Goal: Task Accomplishment & Management: Complete application form

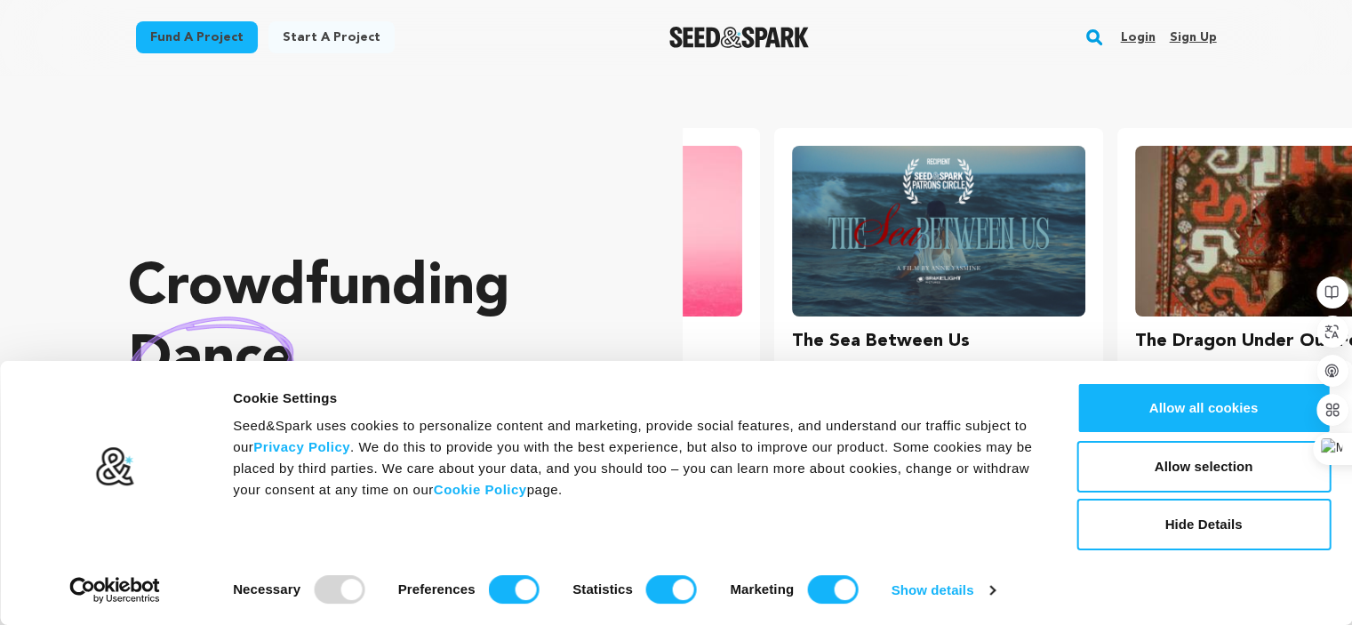
scroll to position [0, 356]
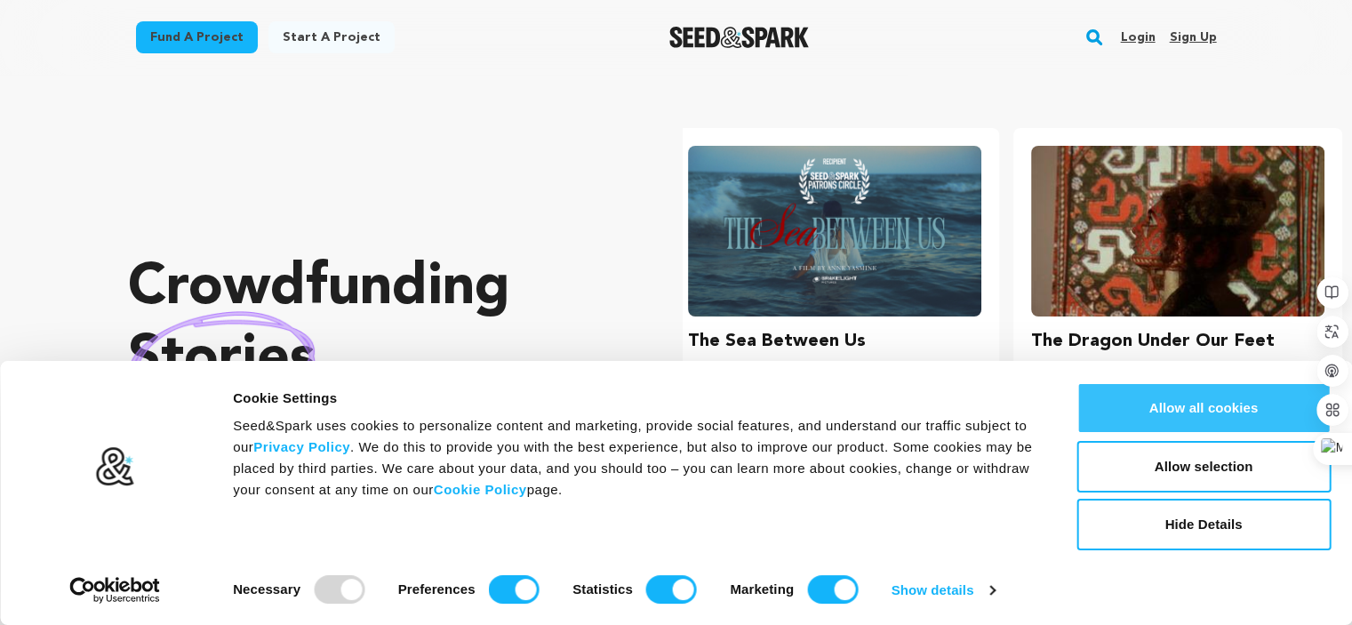
click at [1219, 405] on button "Allow all cookies" at bounding box center [1203, 408] width 254 height 52
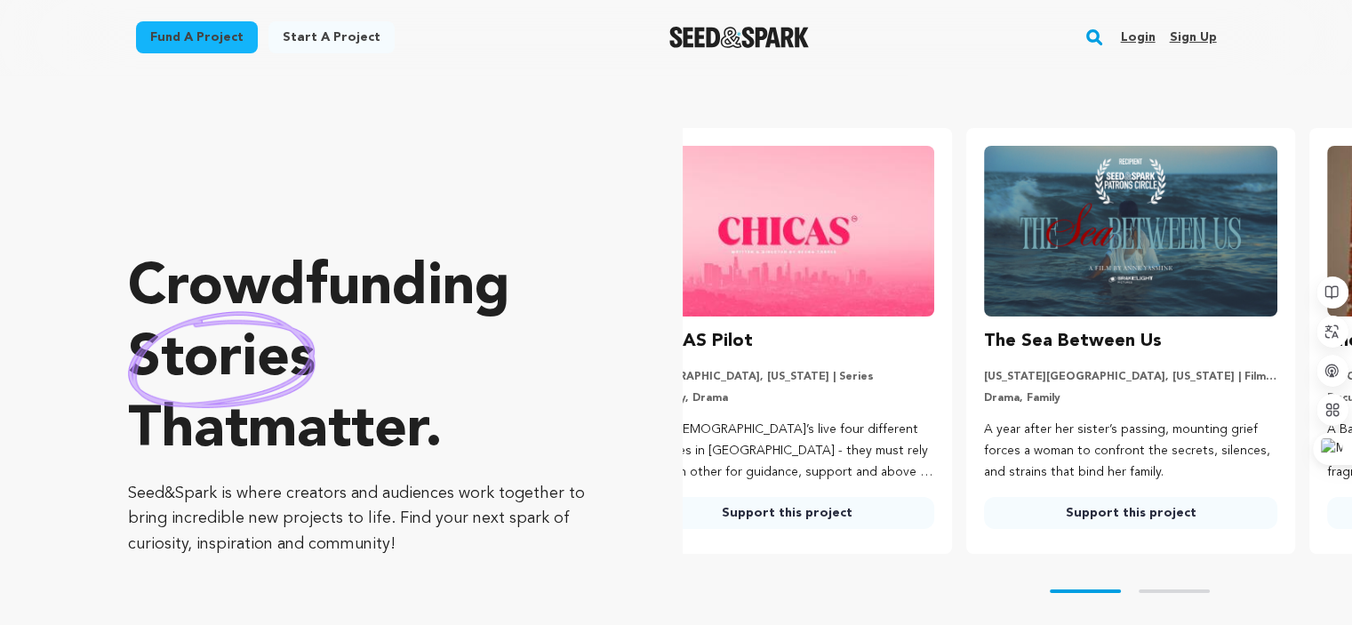
scroll to position [0, 0]
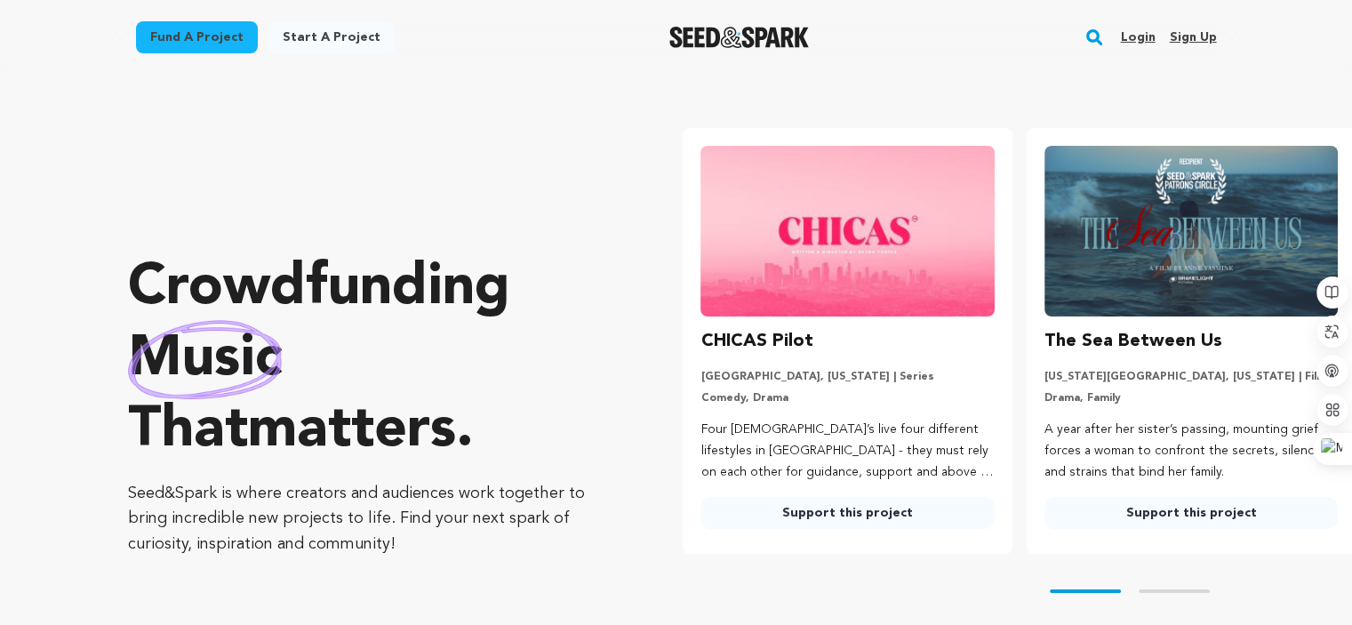
click at [1206, 37] on link "Sign up" at bounding box center [1192, 37] width 47 height 28
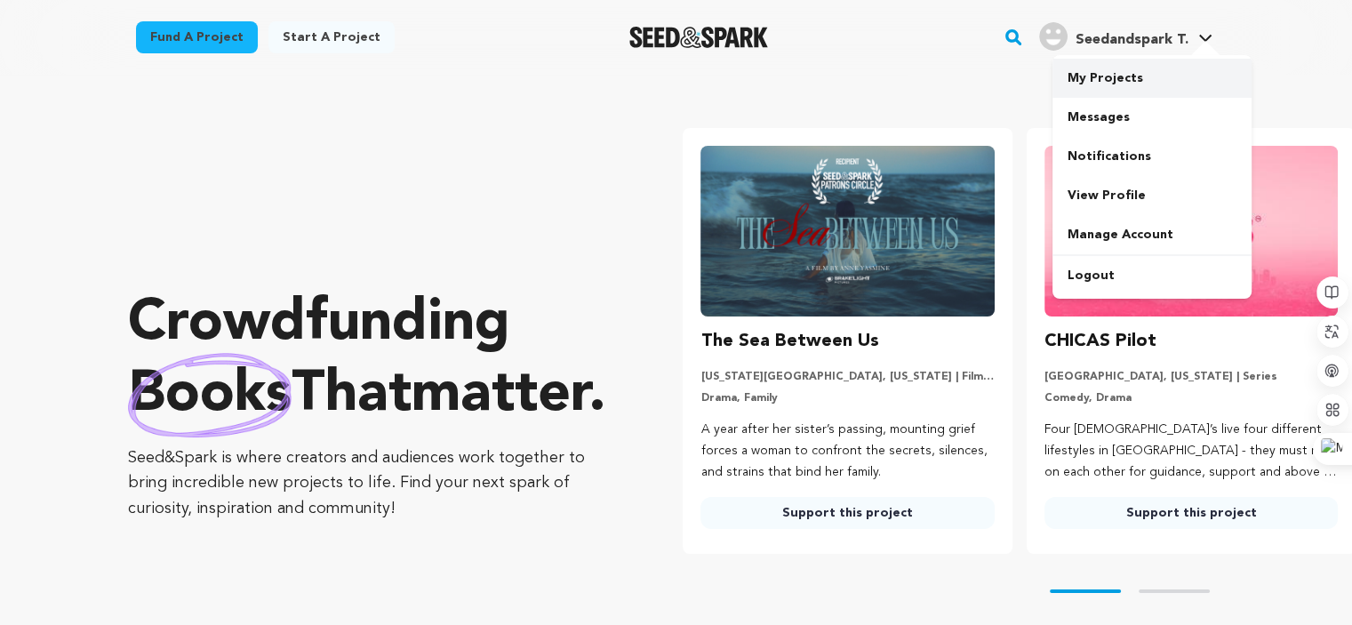
click at [1104, 63] on link "My Projects" at bounding box center [1151, 78] width 199 height 39
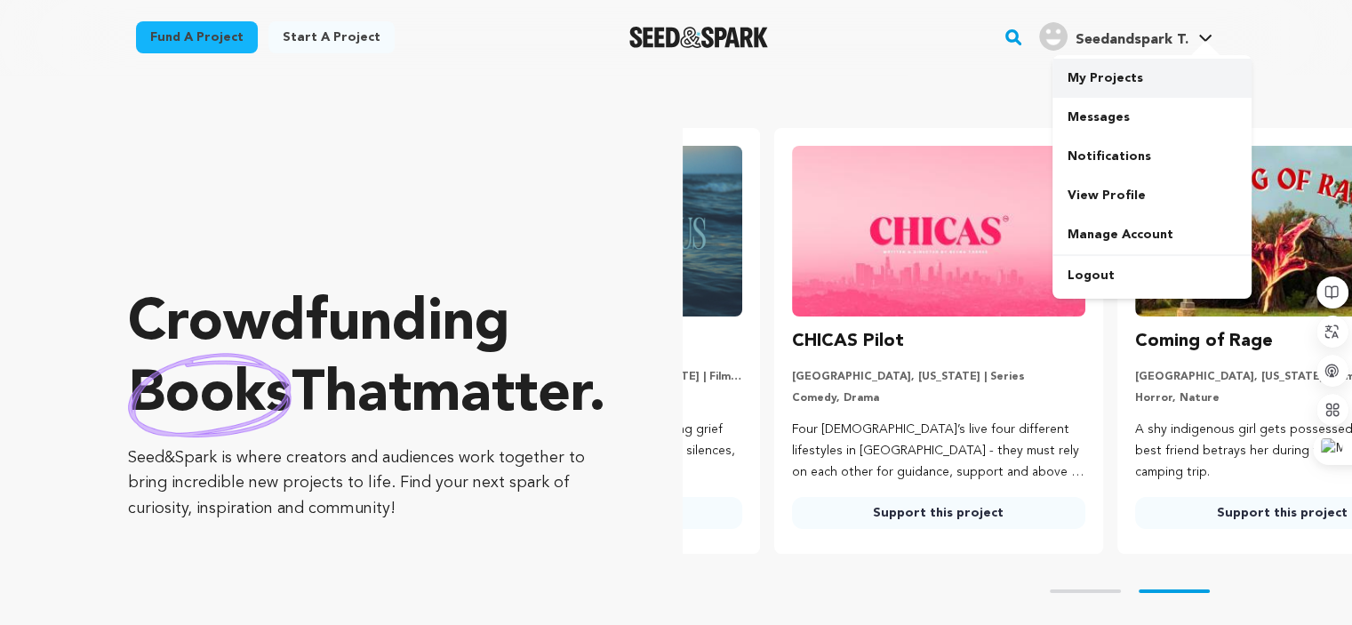
scroll to position [0, 356]
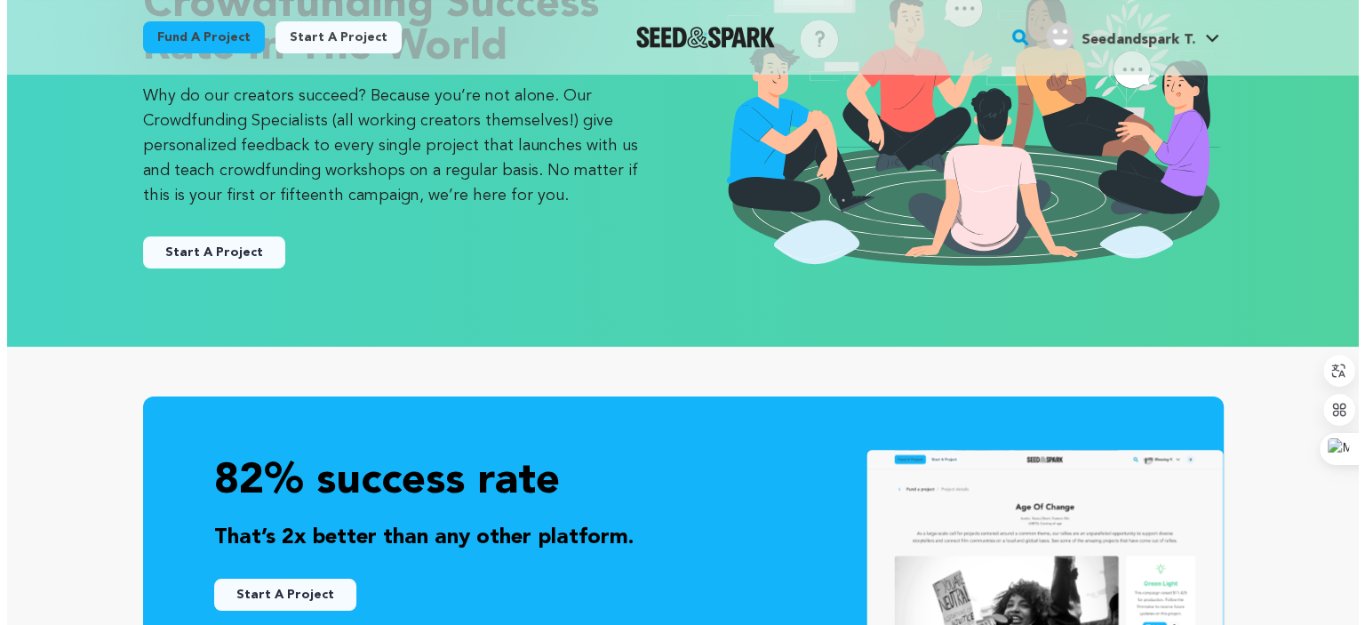
scroll to position [178, 0]
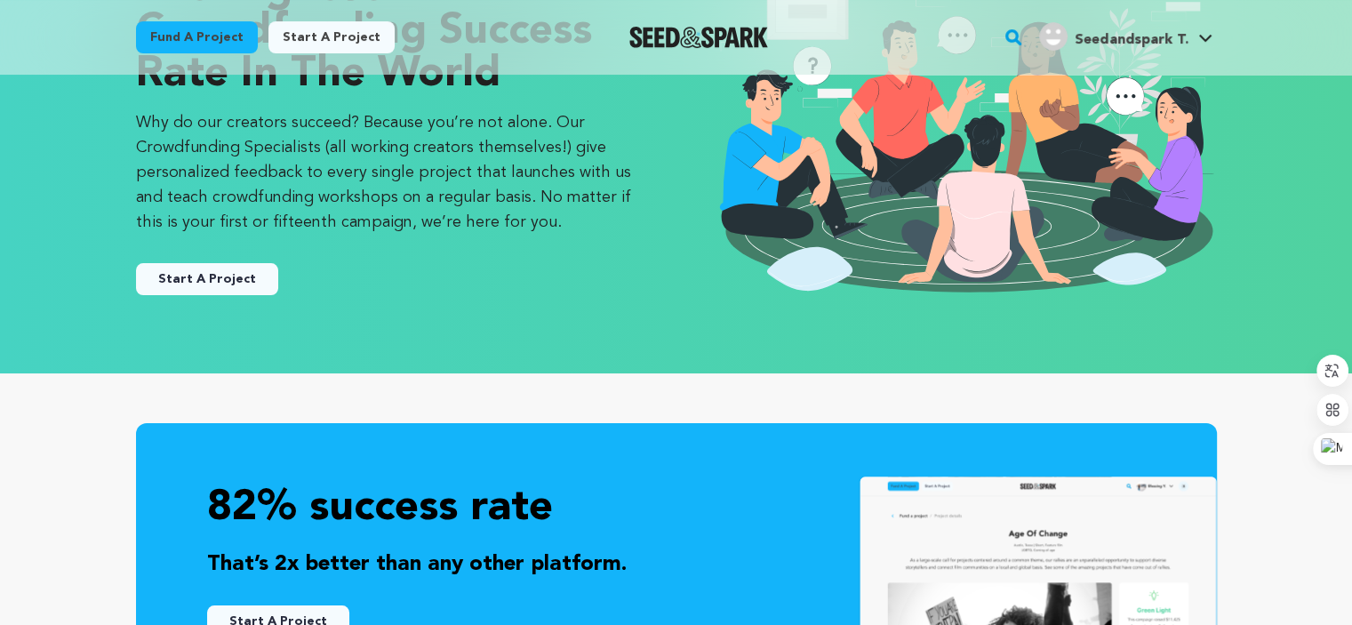
click at [235, 275] on button "Start A Project" at bounding box center [207, 279] width 142 height 32
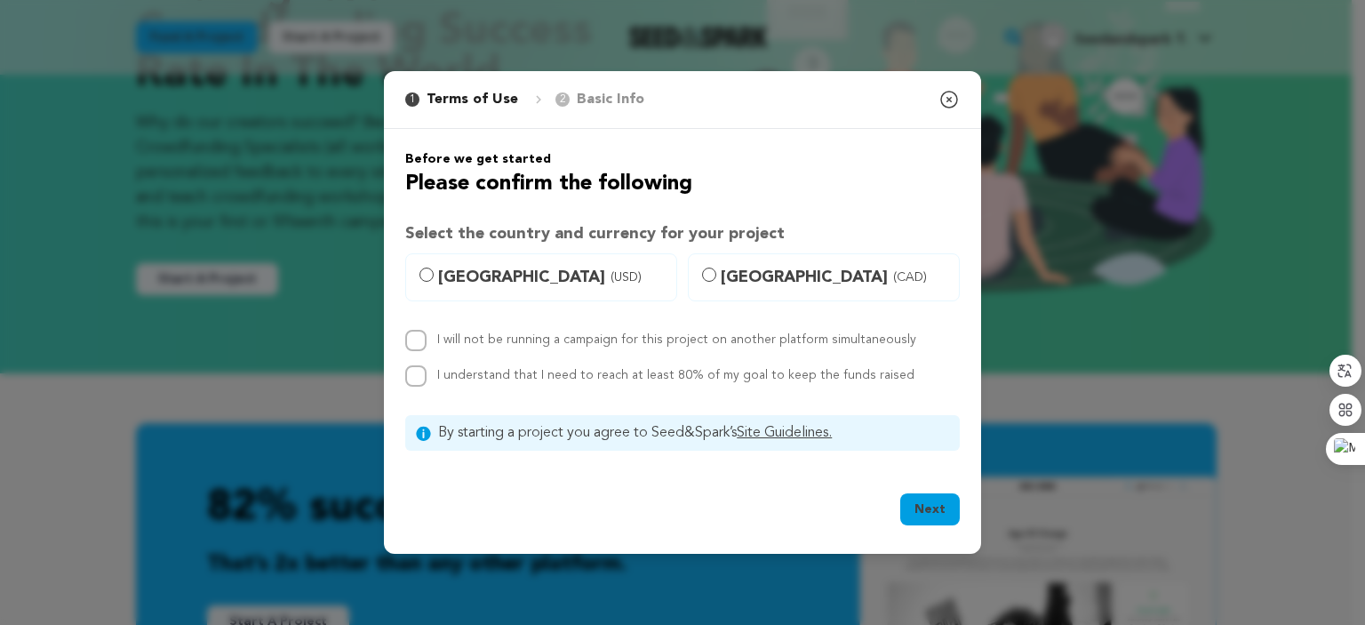
click at [437, 262] on label "United States (USD)" at bounding box center [541, 277] width 272 height 48
click at [434, 267] on input "United States (USD)" at bounding box center [426, 274] width 14 height 14
radio input "true"
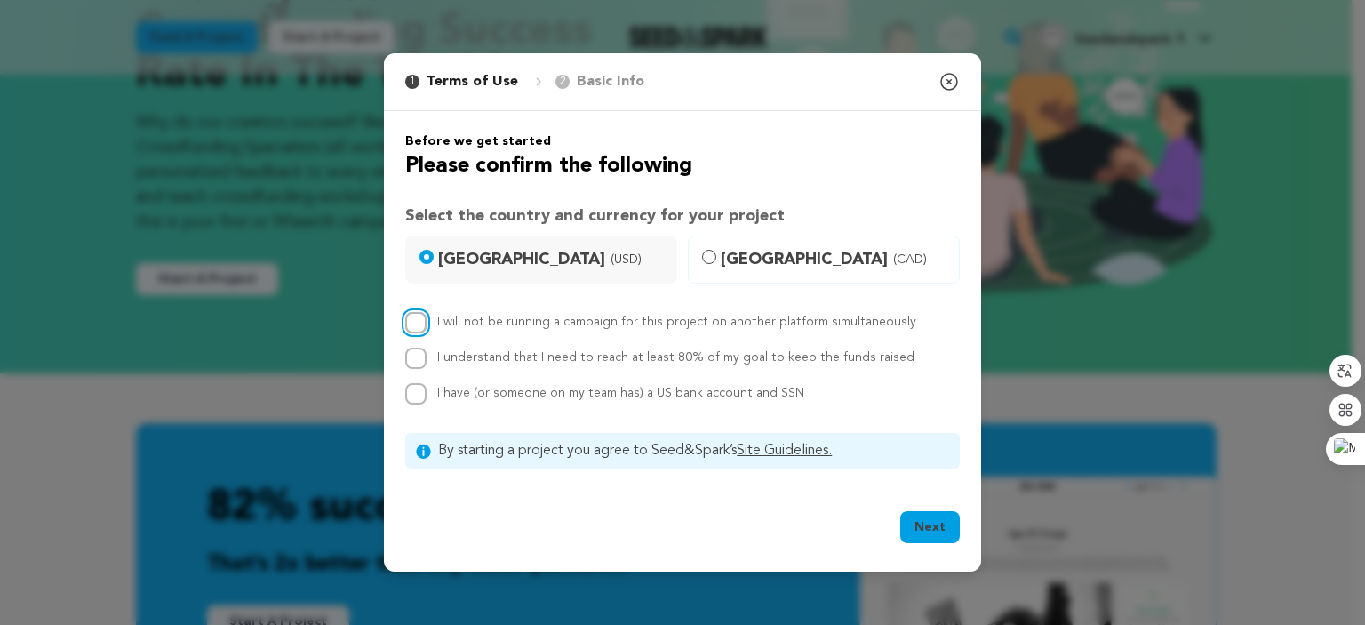
click at [417, 323] on input "I will not be running a campaign for this project on another platform simultane…" at bounding box center [415, 322] width 21 height 21
checkbox input "true"
click at [417, 358] on input "I understand that I need to reach at least 80% of my goal to keep the funds rai…" at bounding box center [415, 357] width 21 height 21
checkbox input "true"
drag, startPoint x: 411, startPoint y: 398, endPoint x: 579, endPoint y: 422, distance: 169.7
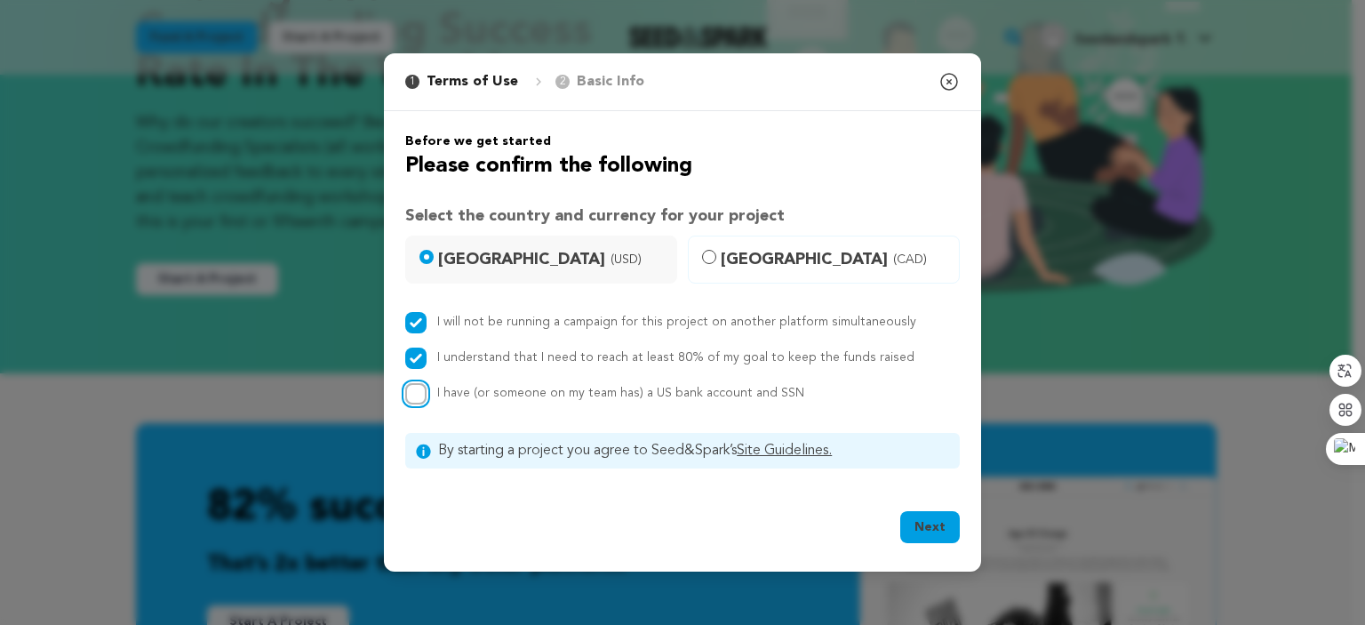
click at [411, 401] on input "I have (or someone on my team has) a US bank account and SSN" at bounding box center [415, 393] width 21 height 21
checkbox input "true"
click at [935, 523] on button "Next" at bounding box center [930, 527] width 60 height 32
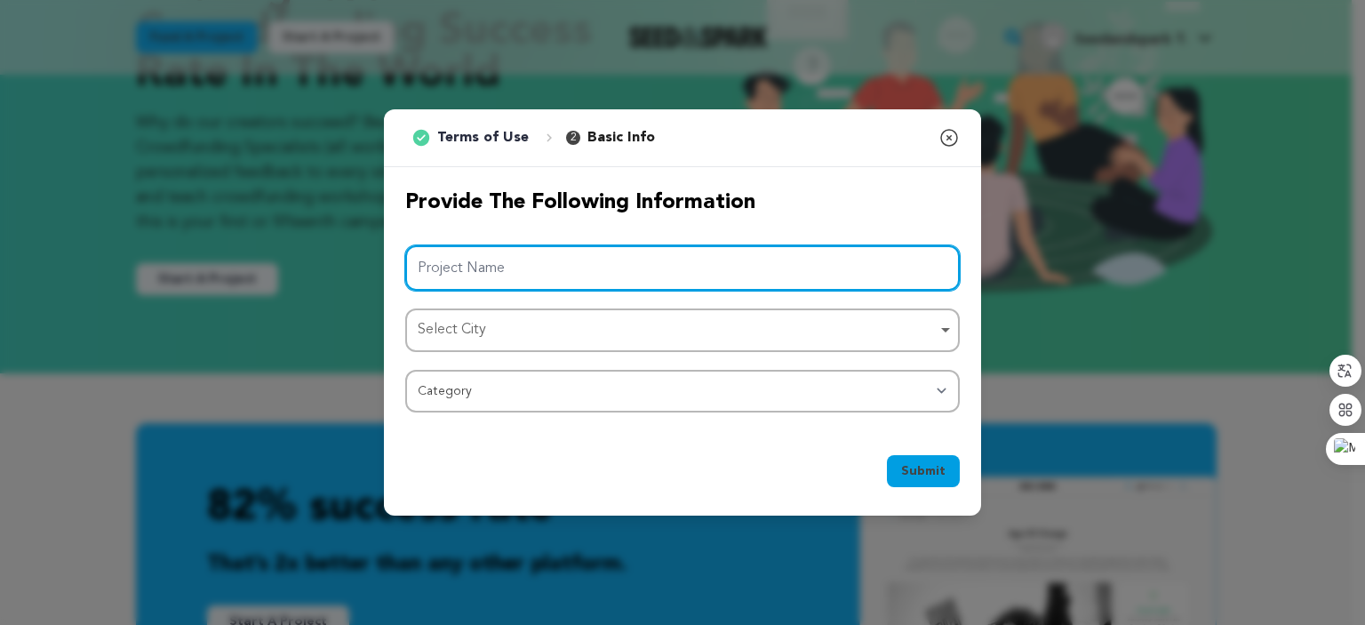
click at [615, 269] on input "Project Name" at bounding box center [682, 267] width 555 height 45
paste input "Heavy Duty Tarp"
click at [593, 324] on div "Select City Remove item" at bounding box center [677, 330] width 519 height 26
type input "Heavy Duty Tarp"
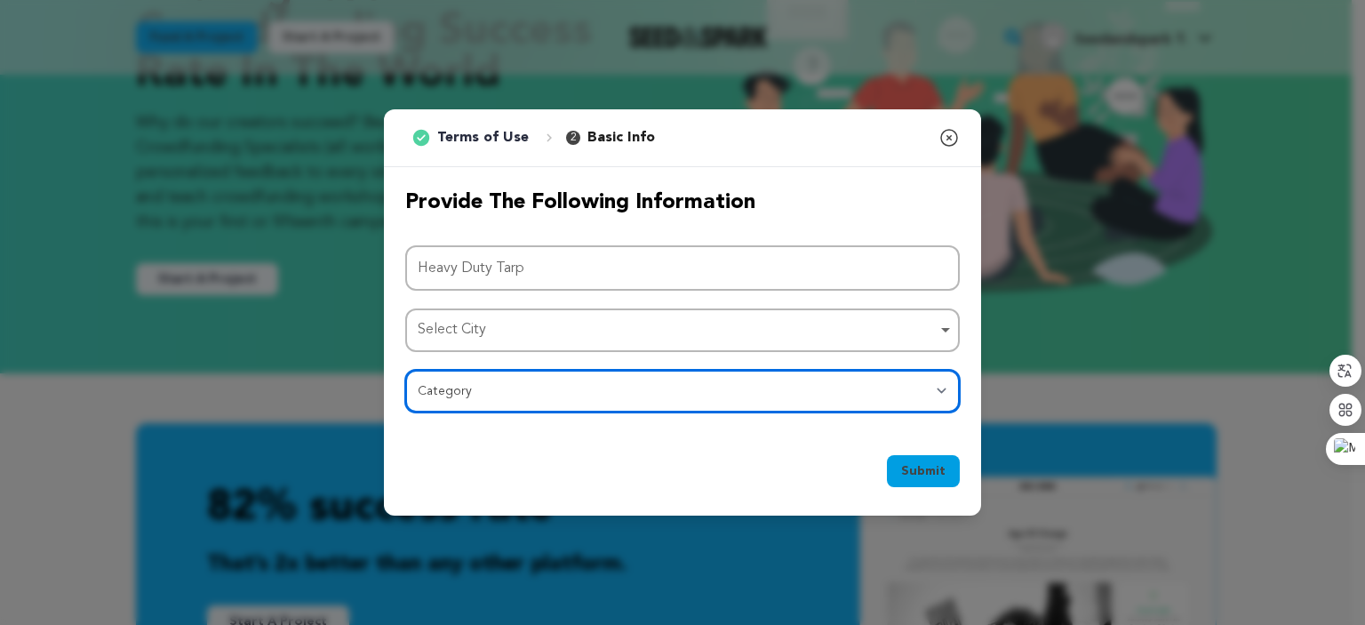
click at [509, 395] on select "Category Film Feature Film Short Series Film Festival Company Music Video VR Ex…" at bounding box center [682, 391] width 555 height 43
click at [405, 370] on select "Category Film Feature Film Short Series Film Festival Company Music Video VR Ex…" at bounding box center [682, 391] width 555 height 43
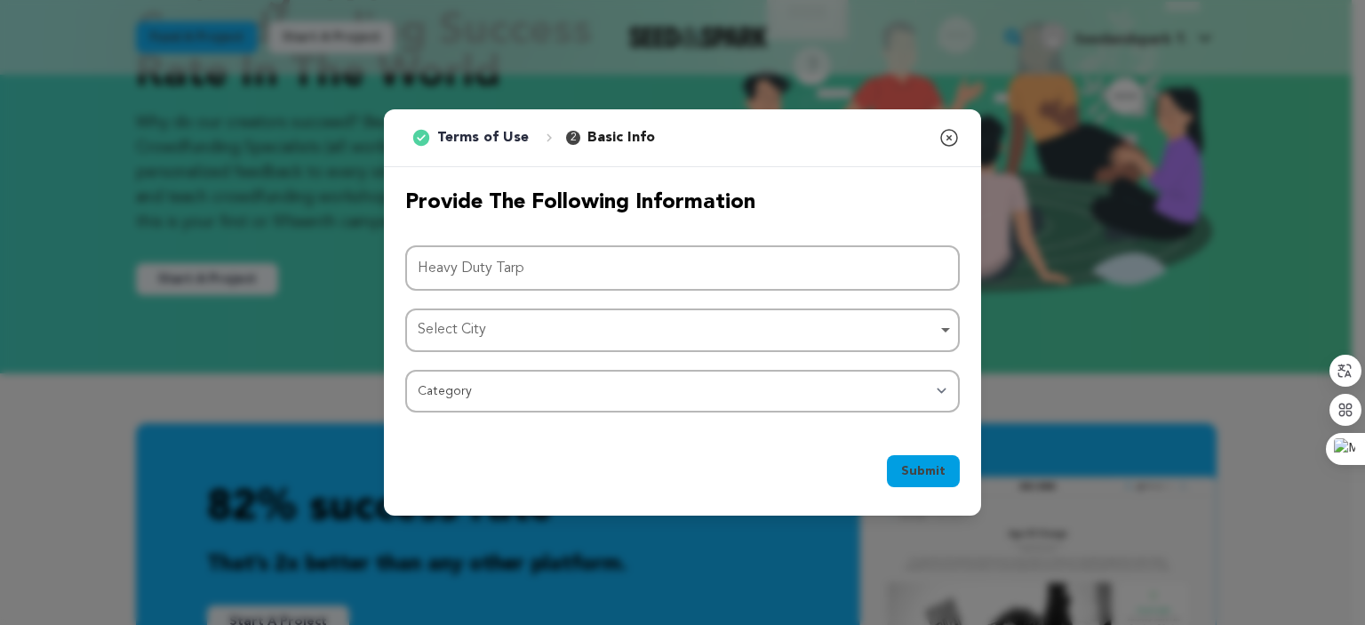
click at [933, 328] on div "Select City Remove item" at bounding box center [677, 330] width 519 height 26
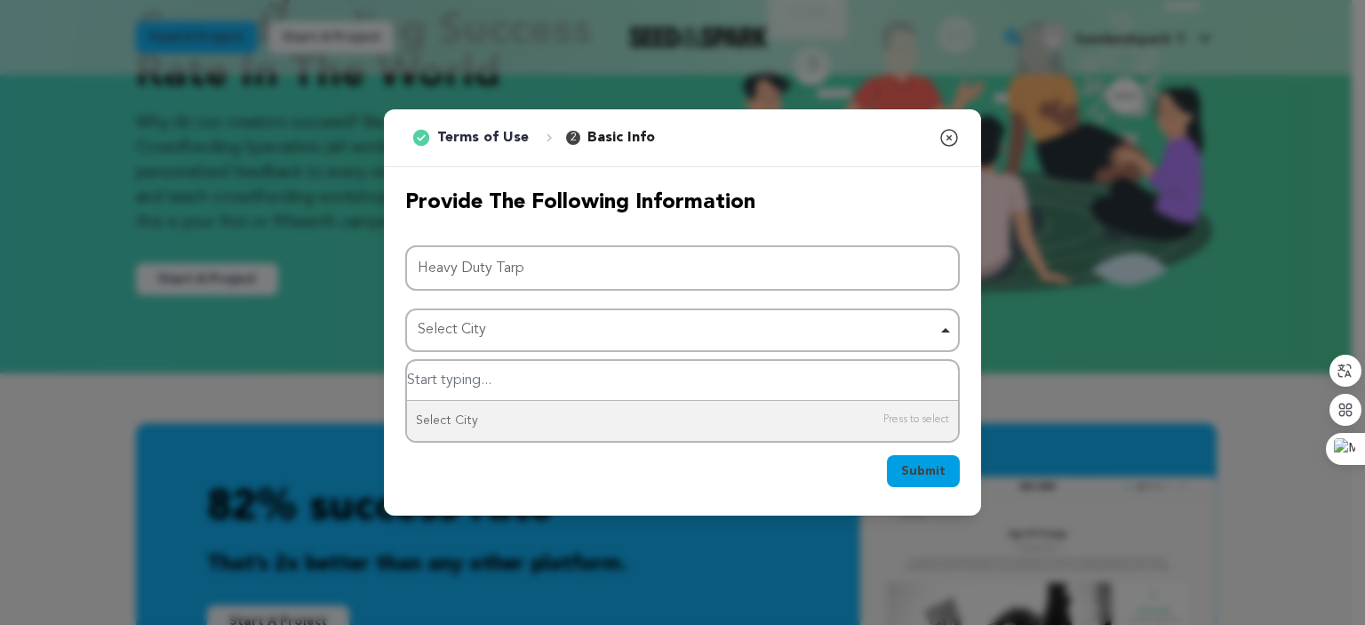
click at [525, 375] on input "Select City" at bounding box center [682, 381] width 551 height 40
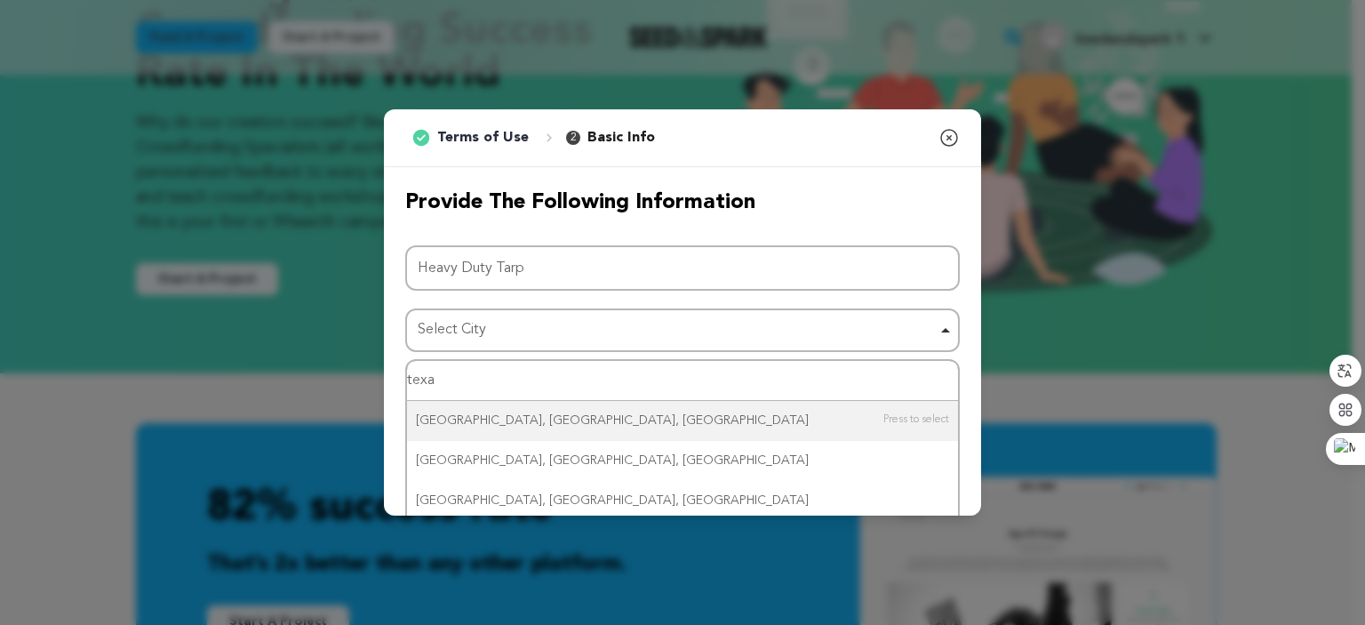
type input "texas"
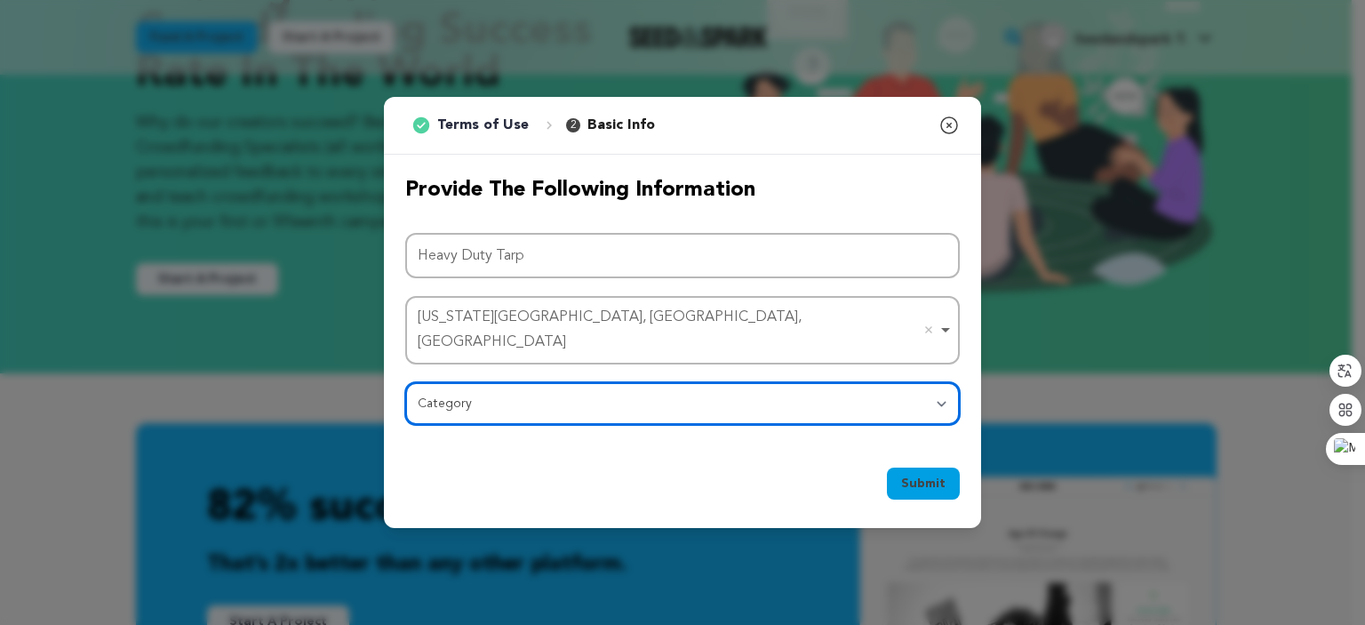
click at [618, 395] on select "Category Film Feature Film Short Series Film Festival Company Music Video VR Ex…" at bounding box center [682, 403] width 555 height 43
click at [405, 382] on select "Category Film Feature Film Short Series Film Festival Company Music Video VR Ex…" at bounding box center [682, 403] width 555 height 43
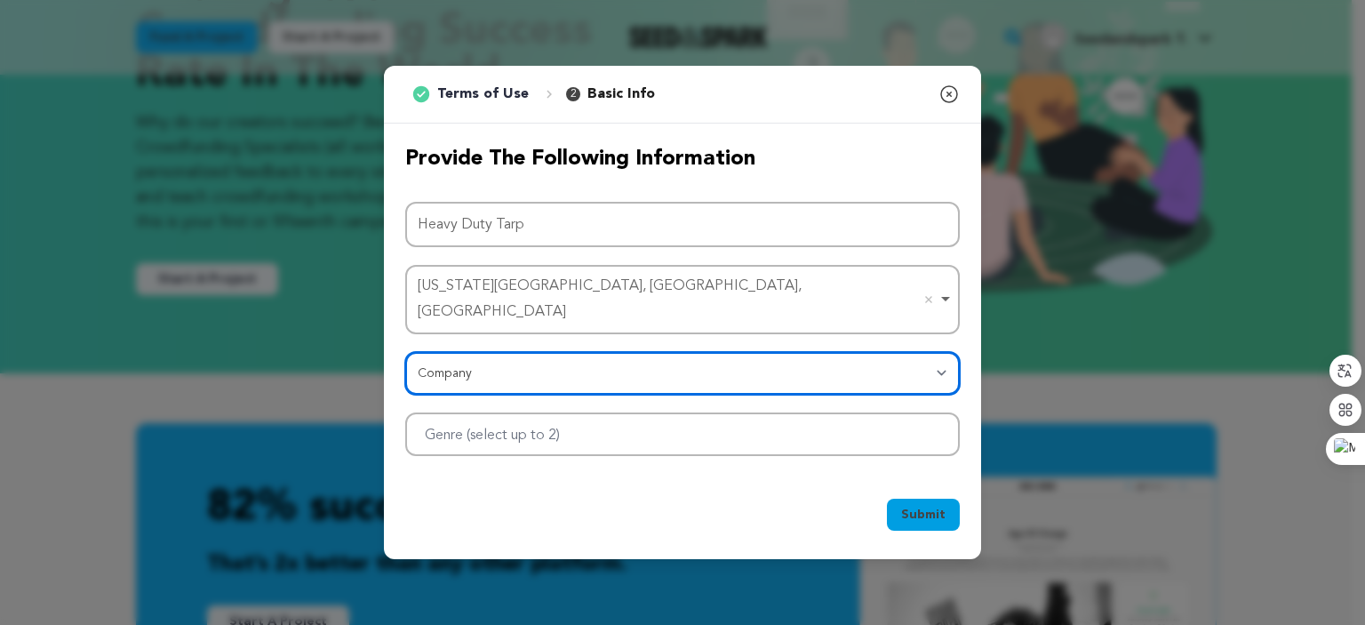
click at [621, 422] on div at bounding box center [682, 434] width 555 height 44
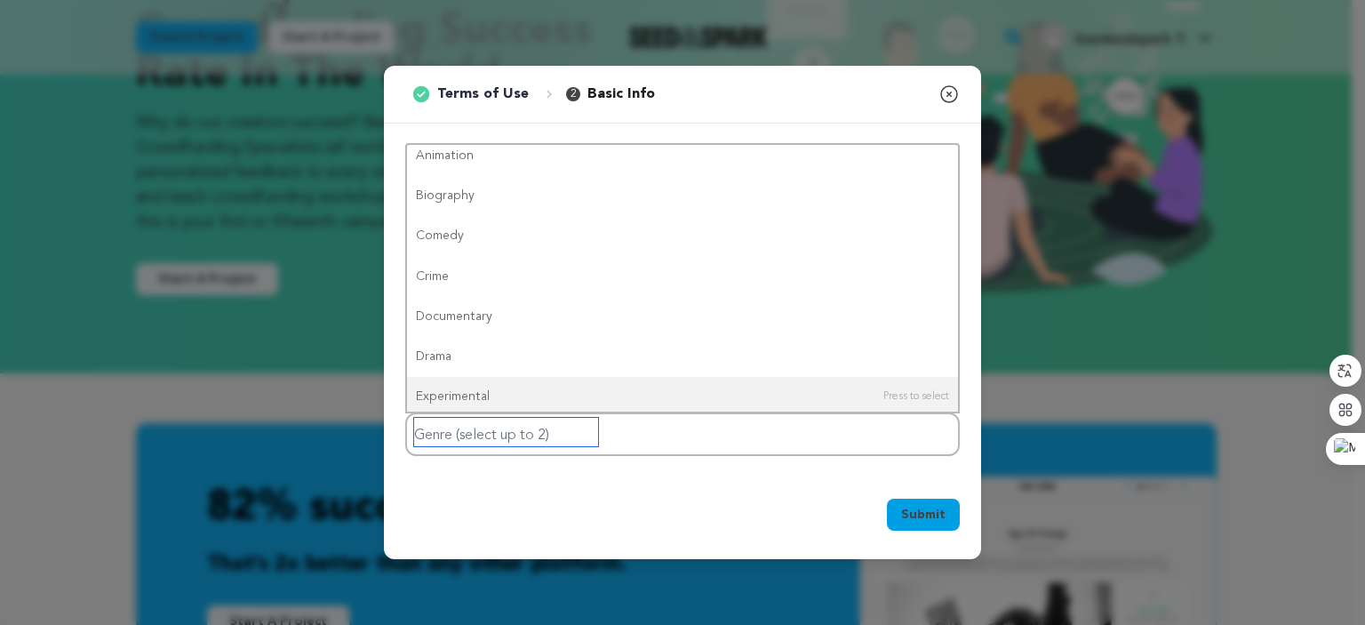
scroll to position [89, 0]
click at [1116, 374] on div "1 Terms of Use 2 Basic Info You started your project! Close modal Provide the f…" at bounding box center [682, 312] width 1365 height 625
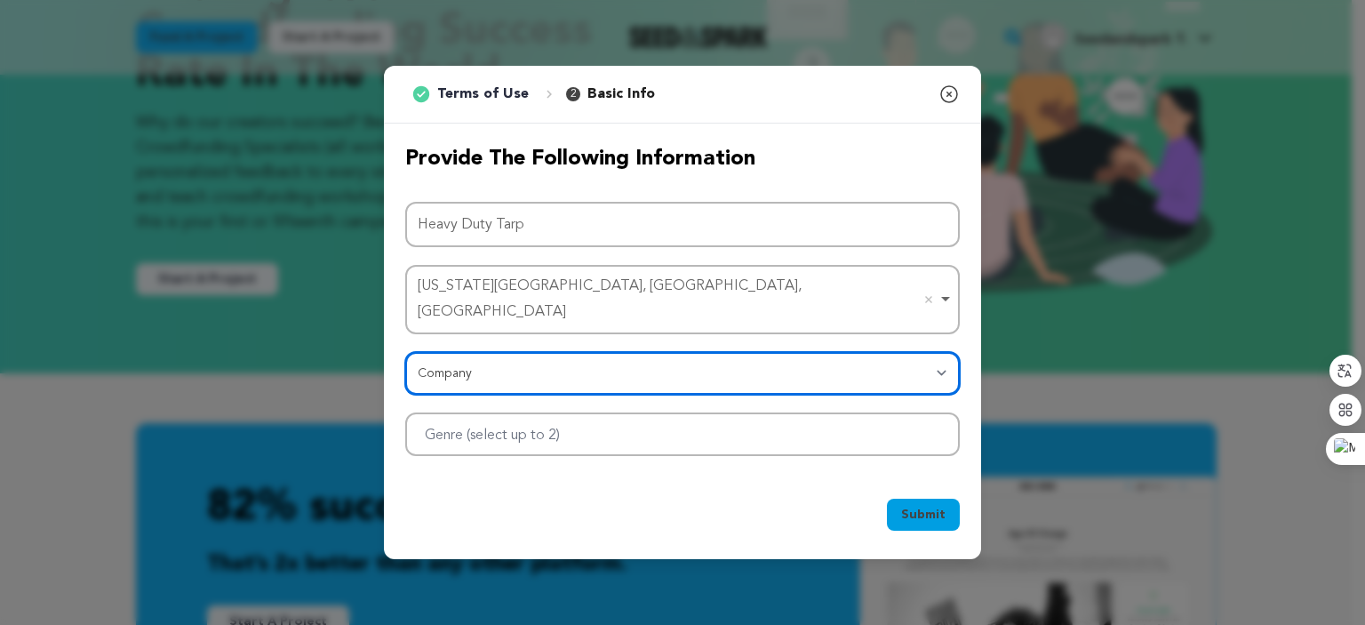
drag, startPoint x: 627, startPoint y: 365, endPoint x: 617, endPoint y: 362, distance: 10.4
click at [627, 365] on select "Category Film Feature Film Short Series Film Festival Company Music Video VR Ex…" at bounding box center [682, 373] width 555 height 43
select select "10895"
click at [405, 352] on select "Category Film Feature Film Short Series Film Festival Company Music Video VR Ex…" at bounding box center [682, 373] width 555 height 43
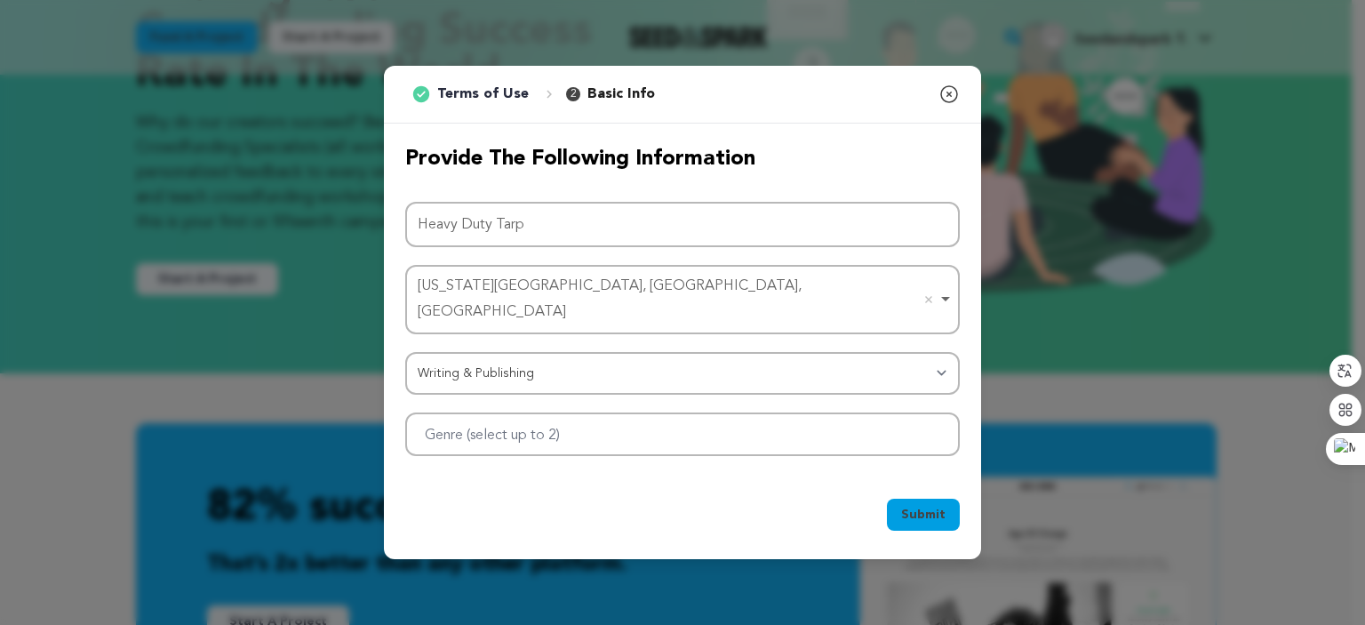
click at [931, 499] on button "Submit" at bounding box center [923, 515] width 73 height 32
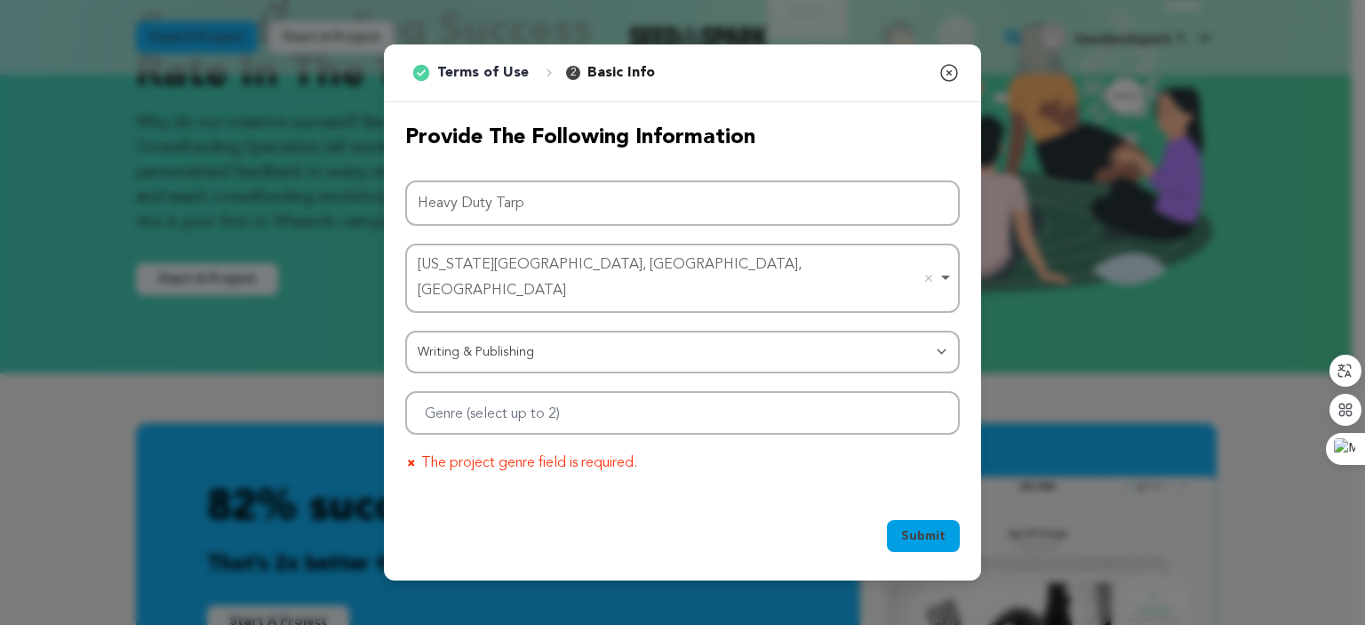
click at [659, 408] on div at bounding box center [682, 413] width 555 height 44
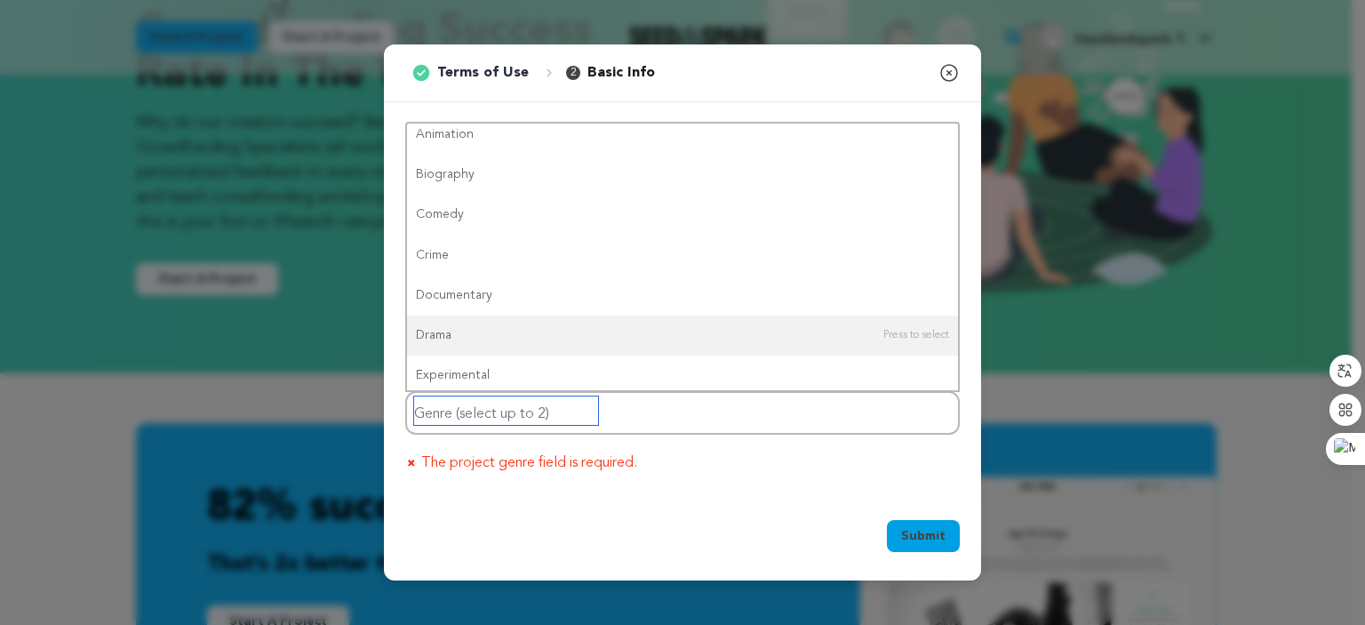
scroll to position [0, 0]
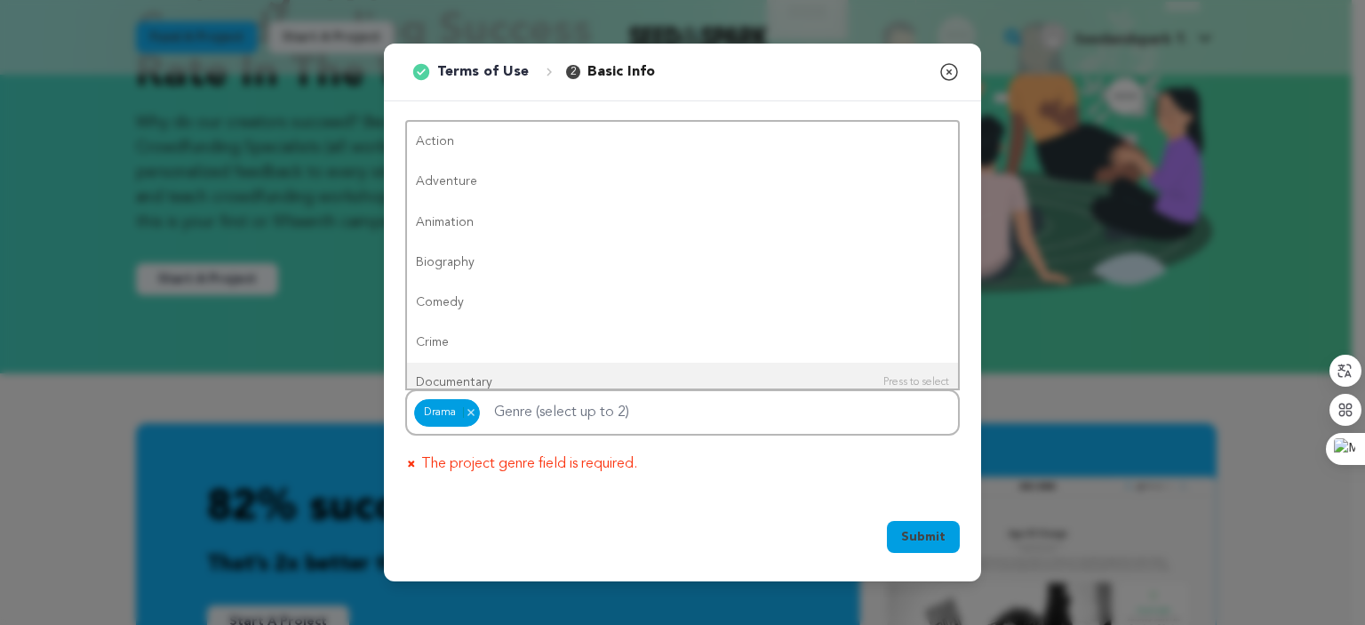
click at [915, 531] on span "Submit" at bounding box center [923, 537] width 44 height 18
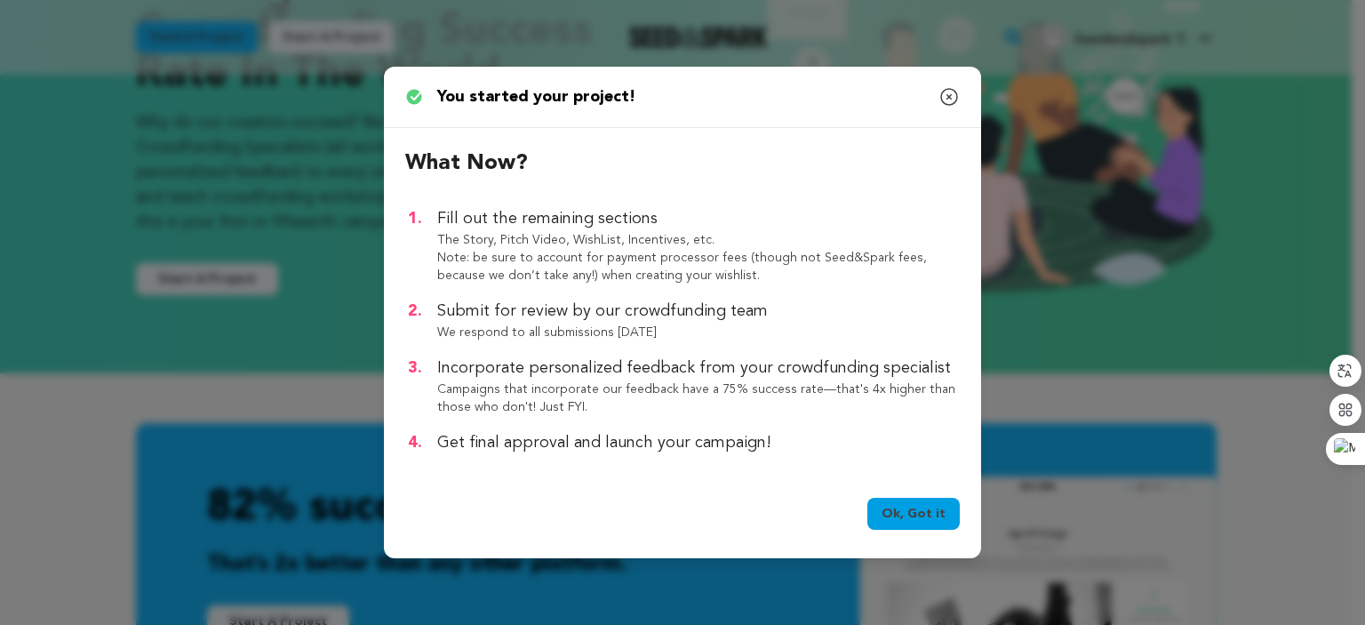
click at [917, 507] on link "Ok, Got it" at bounding box center [913, 514] width 92 height 32
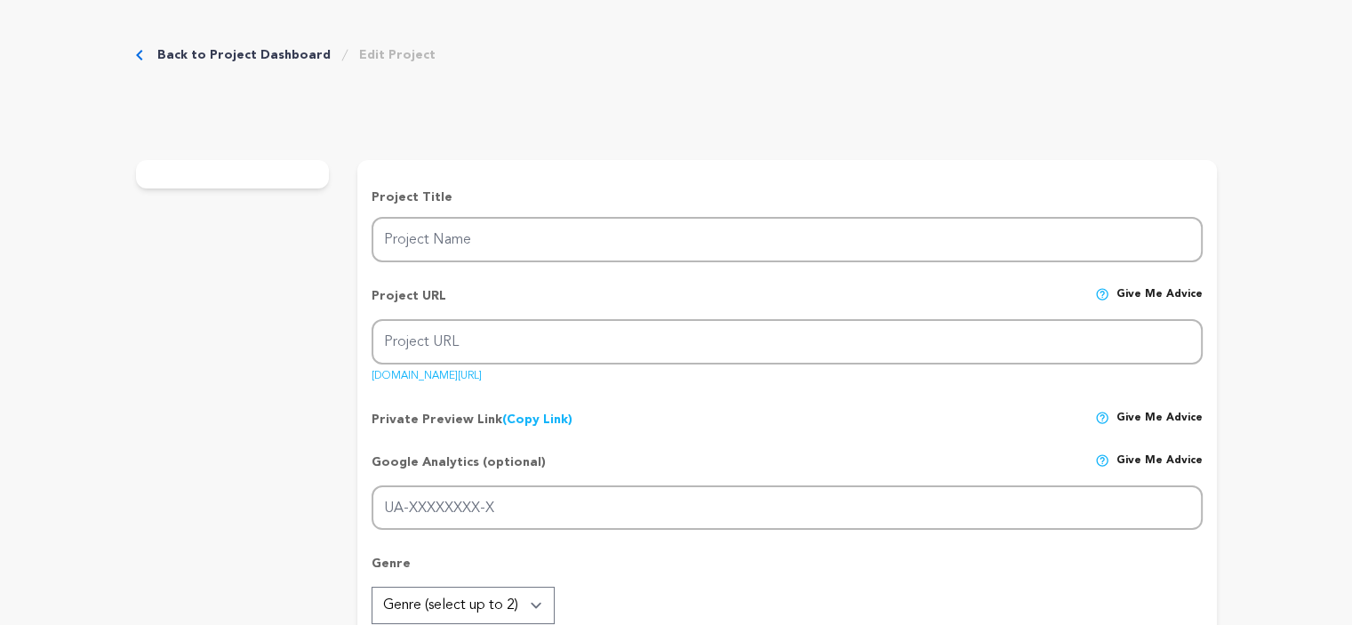
type input "Heavy Duty Tarp"
type input "heavy-duty-tarp"
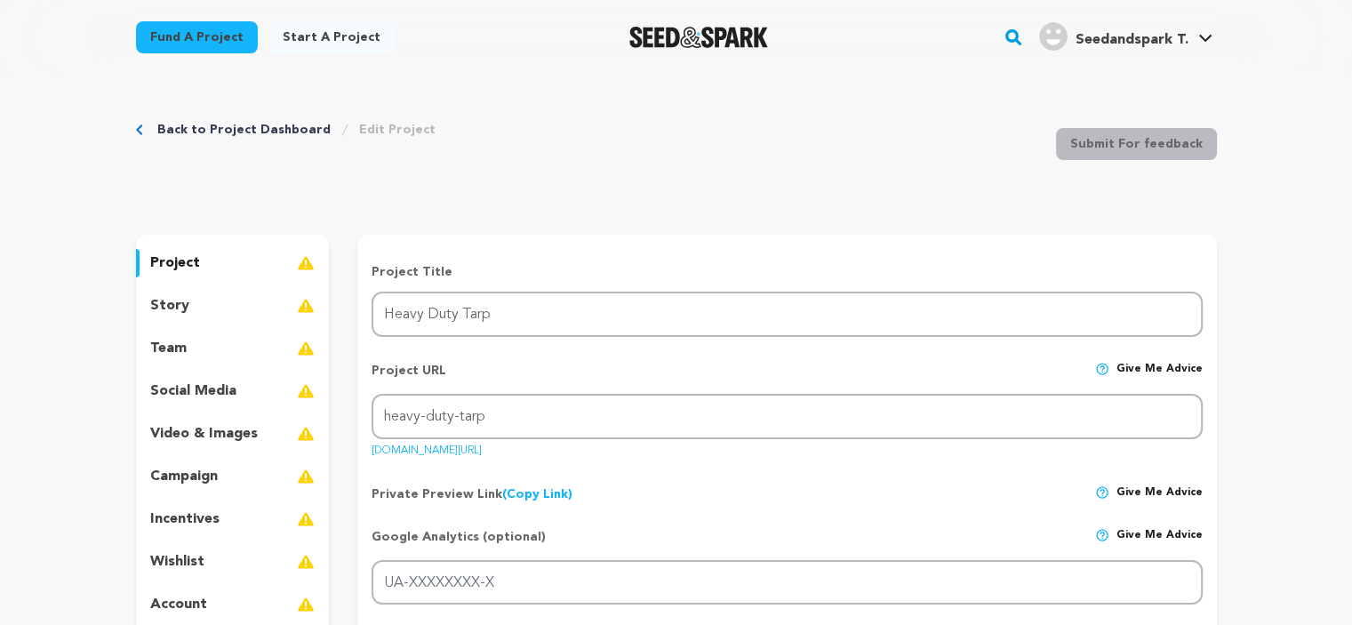
scroll to position [89, 0]
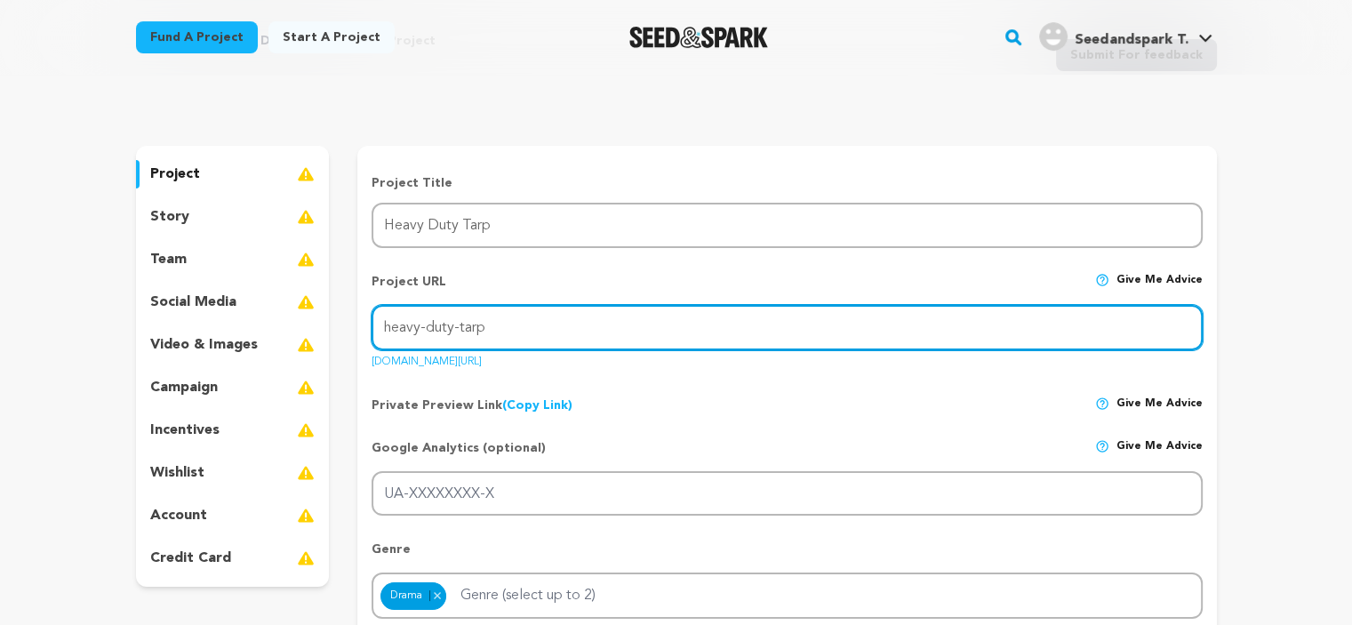
click at [493, 329] on input "heavy-duty-tarp" at bounding box center [786, 327] width 830 height 45
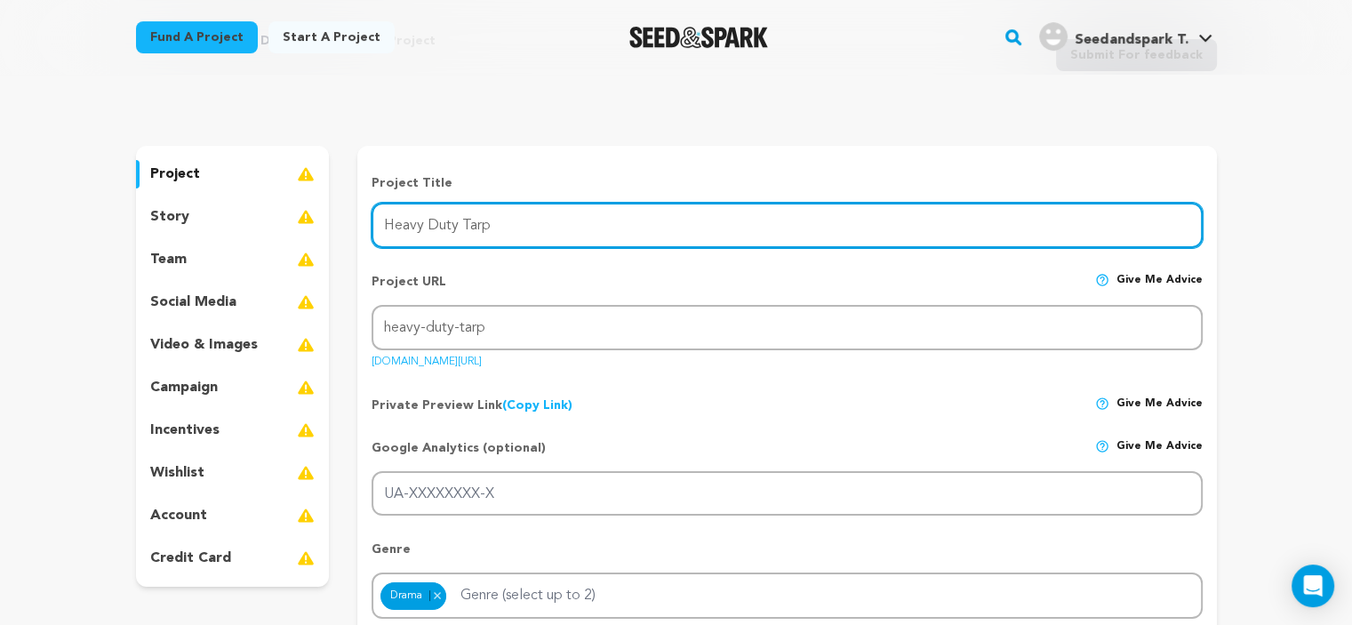
click at [494, 227] on input "Heavy Duty Tarp" at bounding box center [786, 225] width 830 height 45
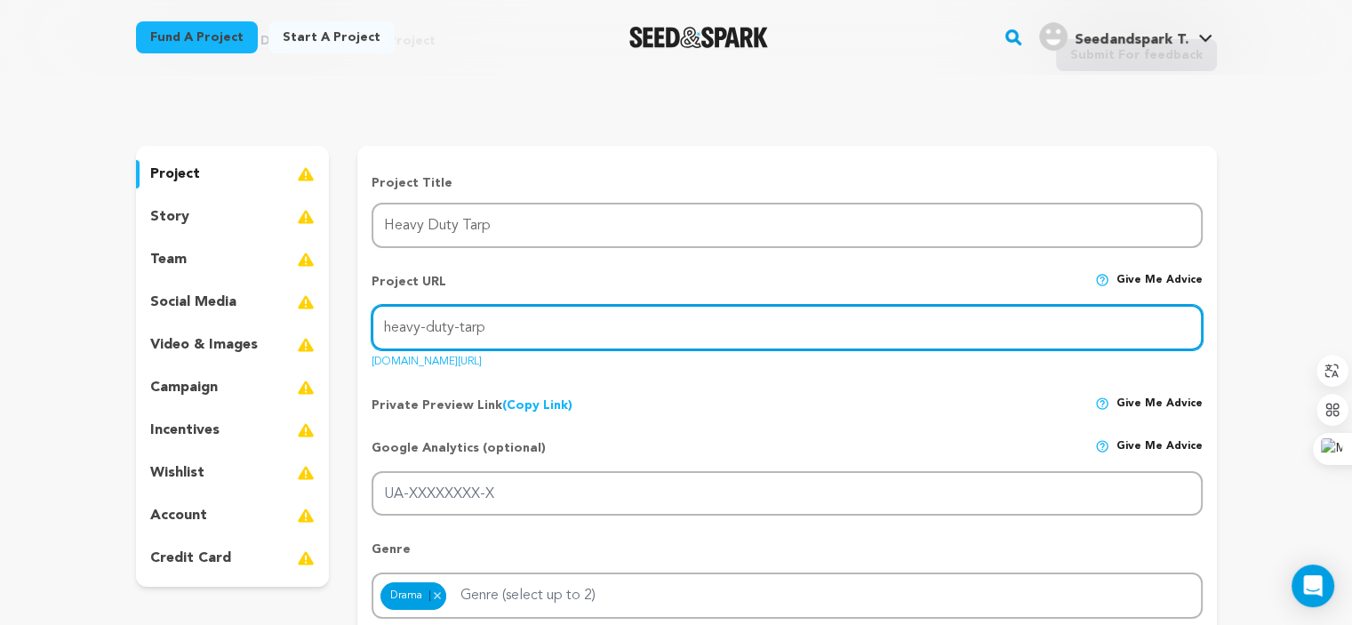
drag, startPoint x: 513, startPoint y: 330, endPoint x: 334, endPoint y: 337, distance: 178.8
paste input "https://ktarpvina.com/"
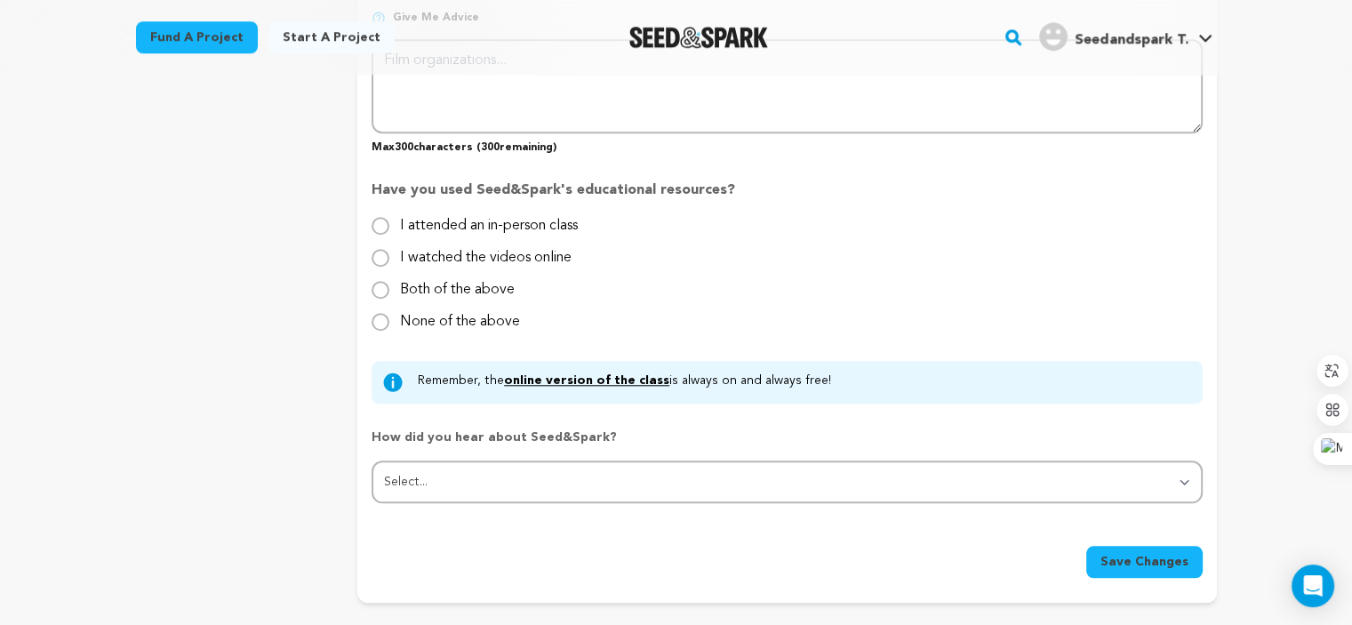
scroll to position [1866, 0]
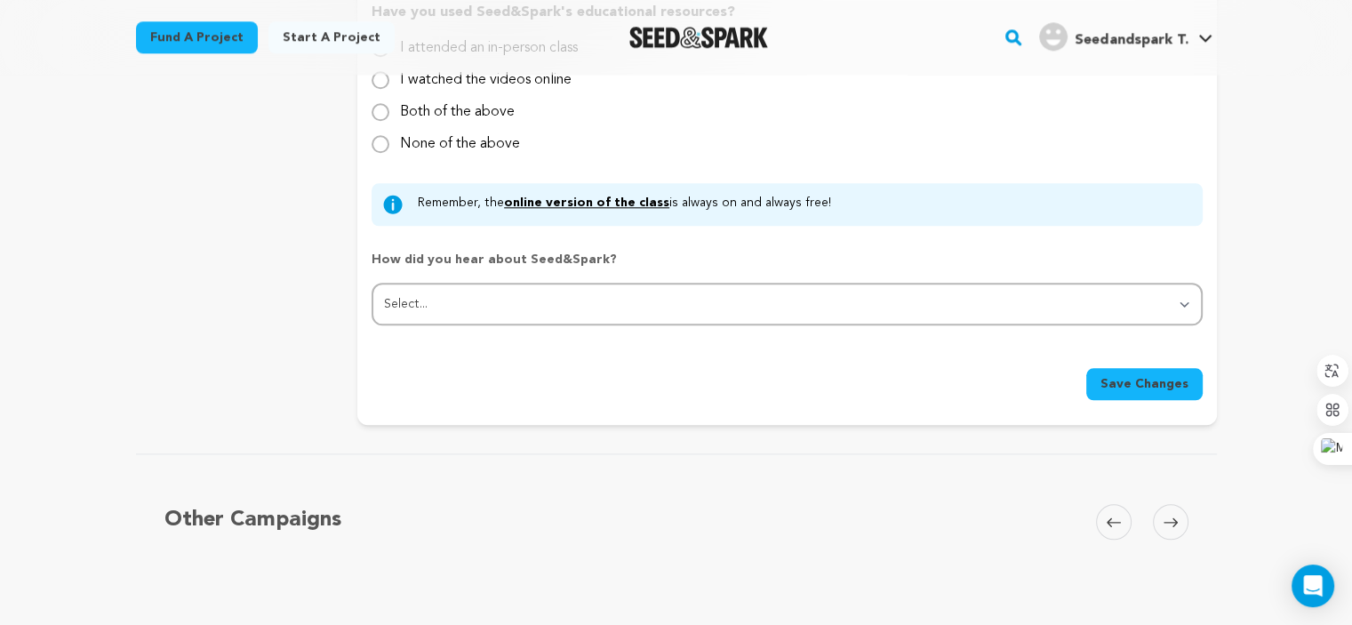
type input "https://ktarpvina.com/heavy-duty-tarp"
click at [1158, 386] on span "Save Changes" at bounding box center [1144, 384] width 88 height 18
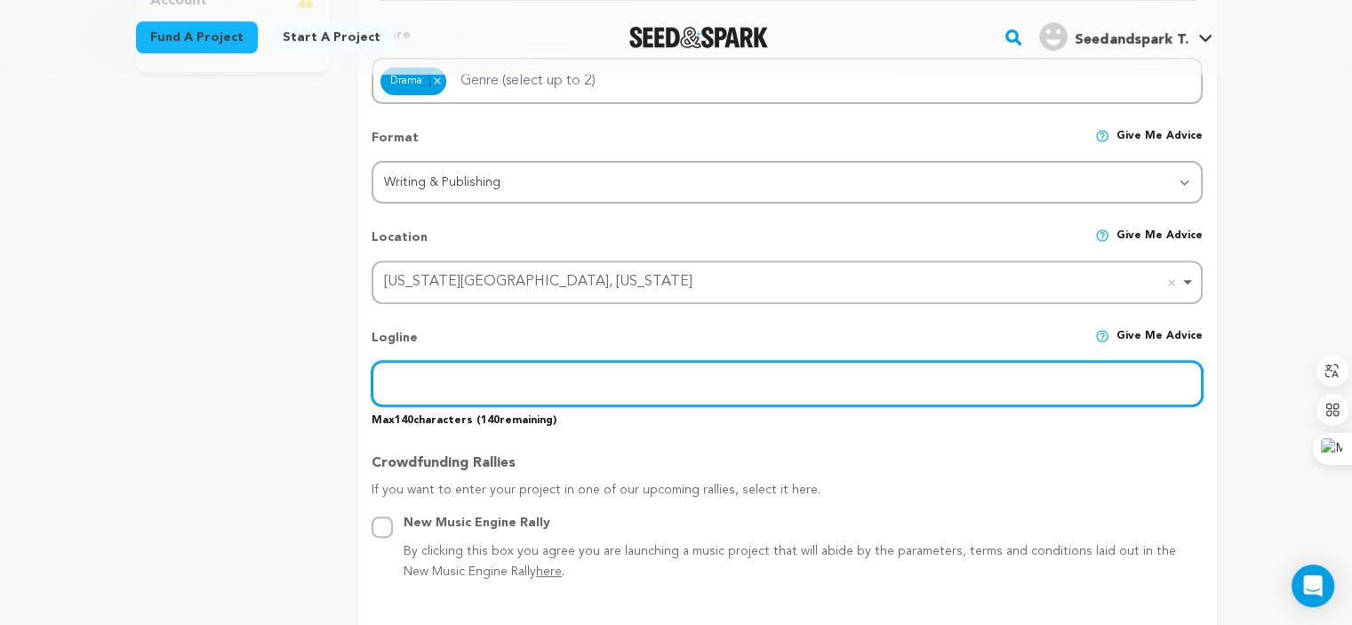
scroll to position [604, 0]
click at [402, 387] on input "text" at bounding box center [786, 382] width 830 height 45
click at [466, 380] on input "text" at bounding box center [786, 382] width 830 height 45
paste input "eavy Duty Tarpaulin is the ultimate cover solution for outdoor protection."
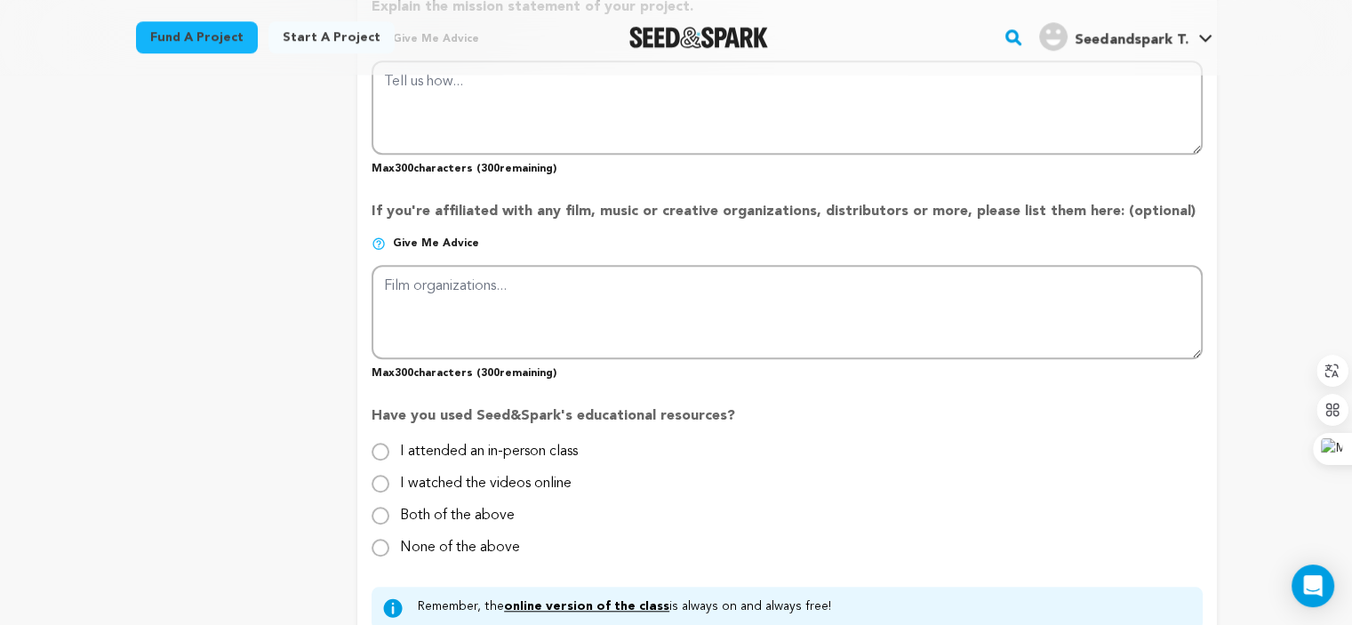
scroll to position [1671, 0]
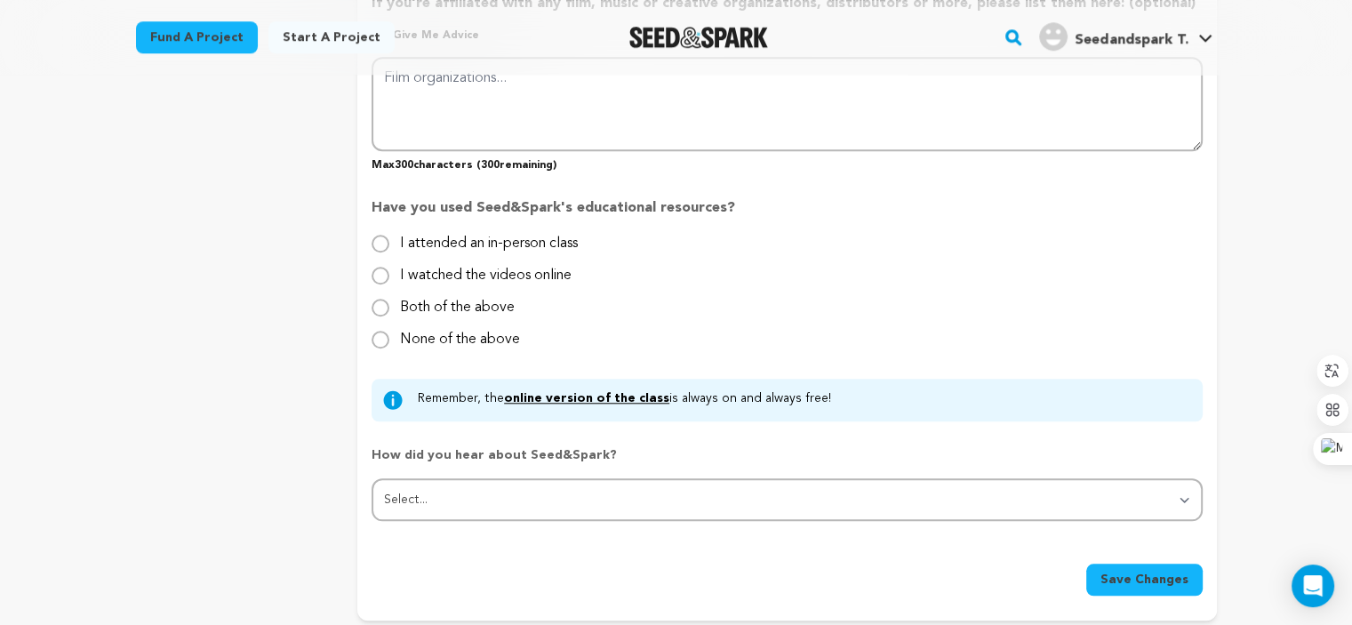
type input "eavy Duty Tarpaulin is the ultimate cover solution for outdoor protection."
click at [1166, 563] on button "Save Changes" at bounding box center [1144, 579] width 116 height 32
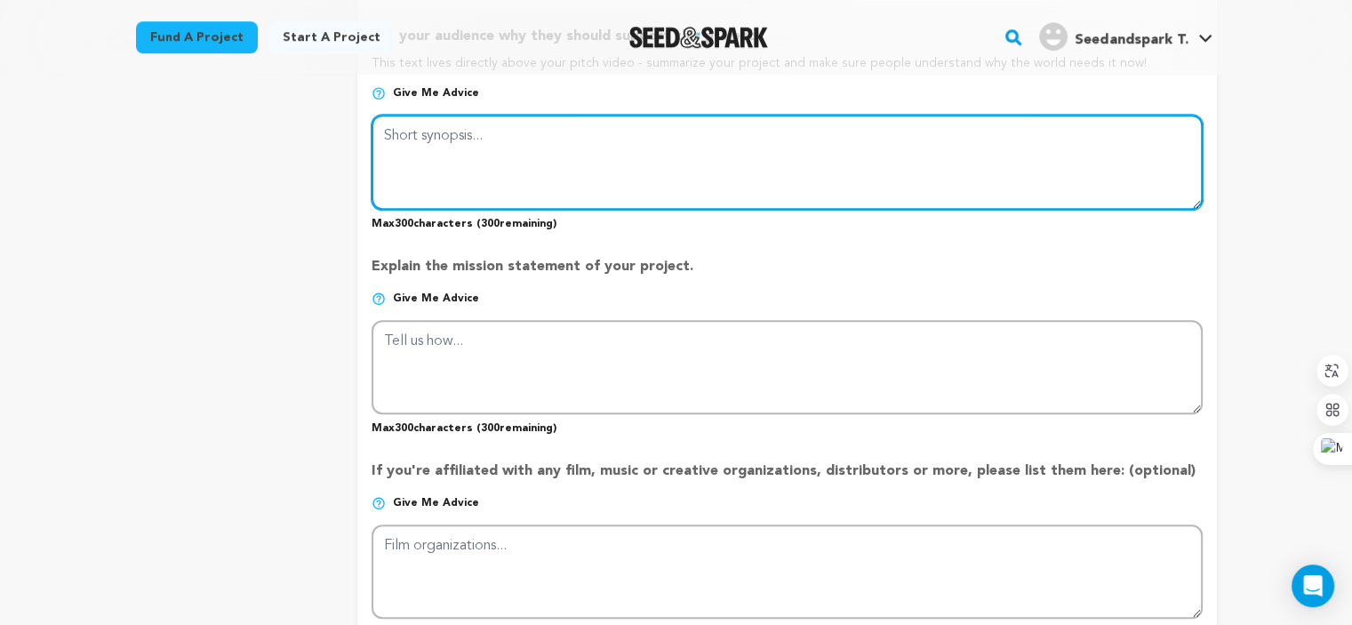
scroll to position [1138, 0]
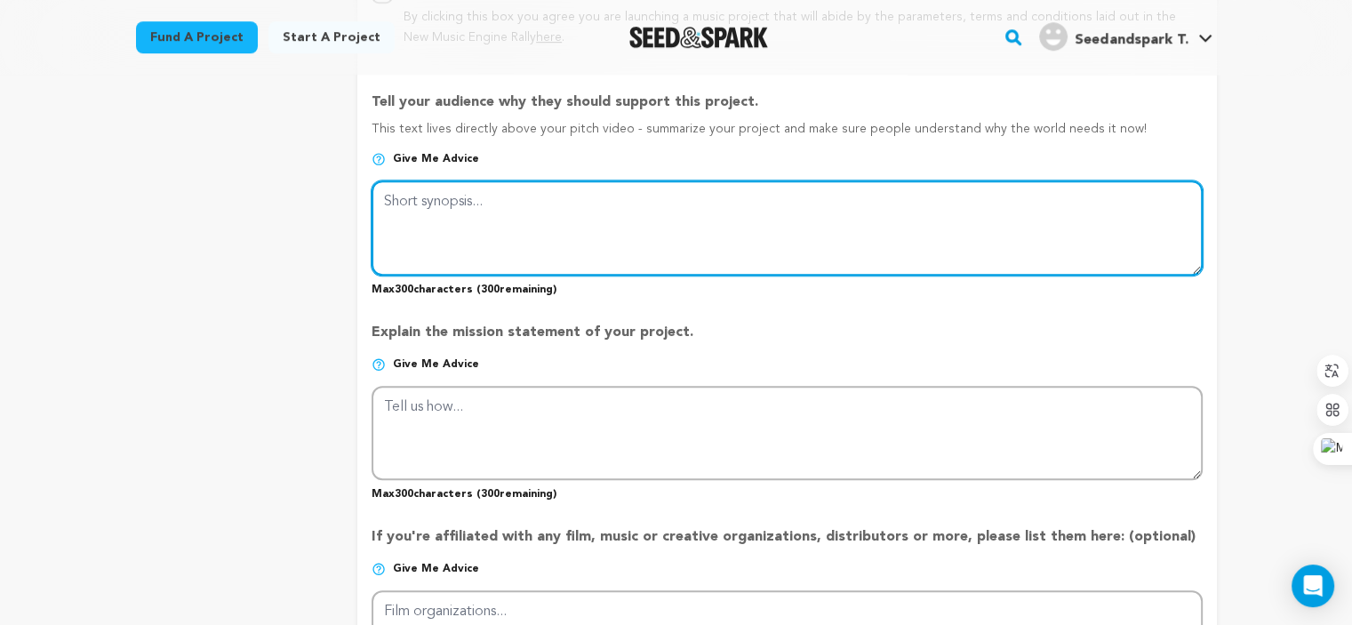
paste textarea "Heavy Duty Tarpaulin is the ultimate cover solution for outdoor protection. Mad…"
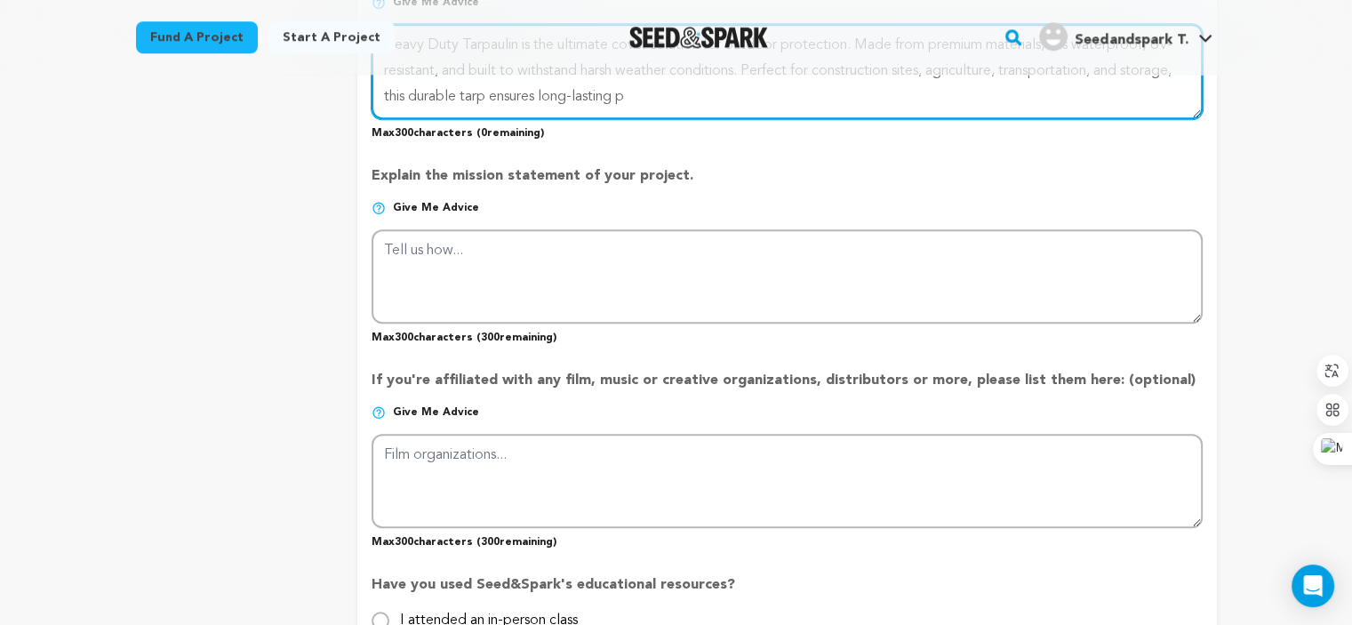
scroll to position [1226, 0]
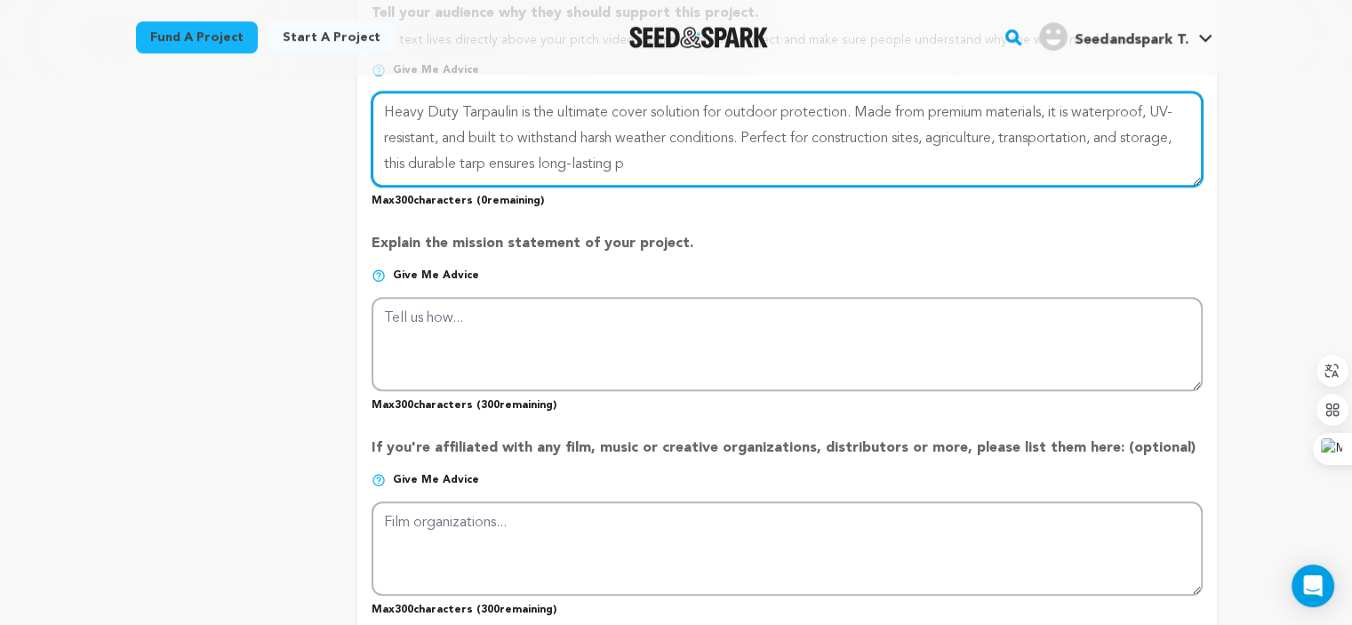
drag, startPoint x: 702, startPoint y: 156, endPoint x: 1109, endPoint y: 138, distance: 407.4
click at [1109, 138] on textarea at bounding box center [786, 139] width 830 height 94
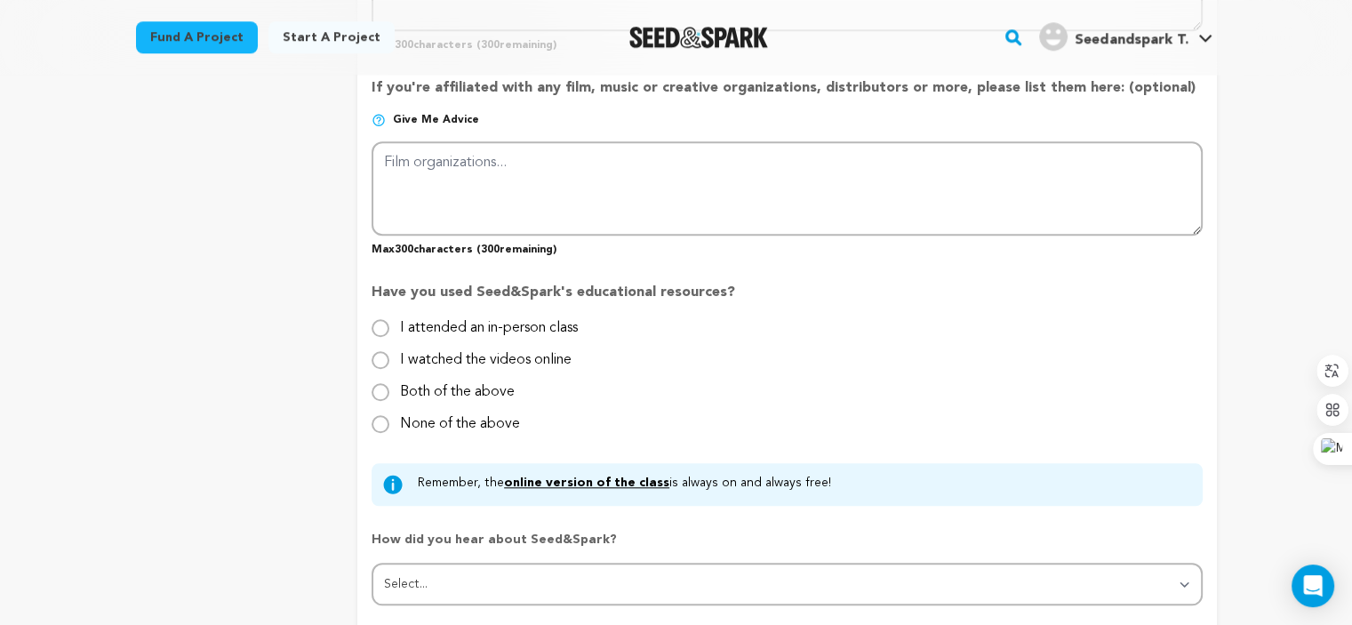
scroll to position [1937, 0]
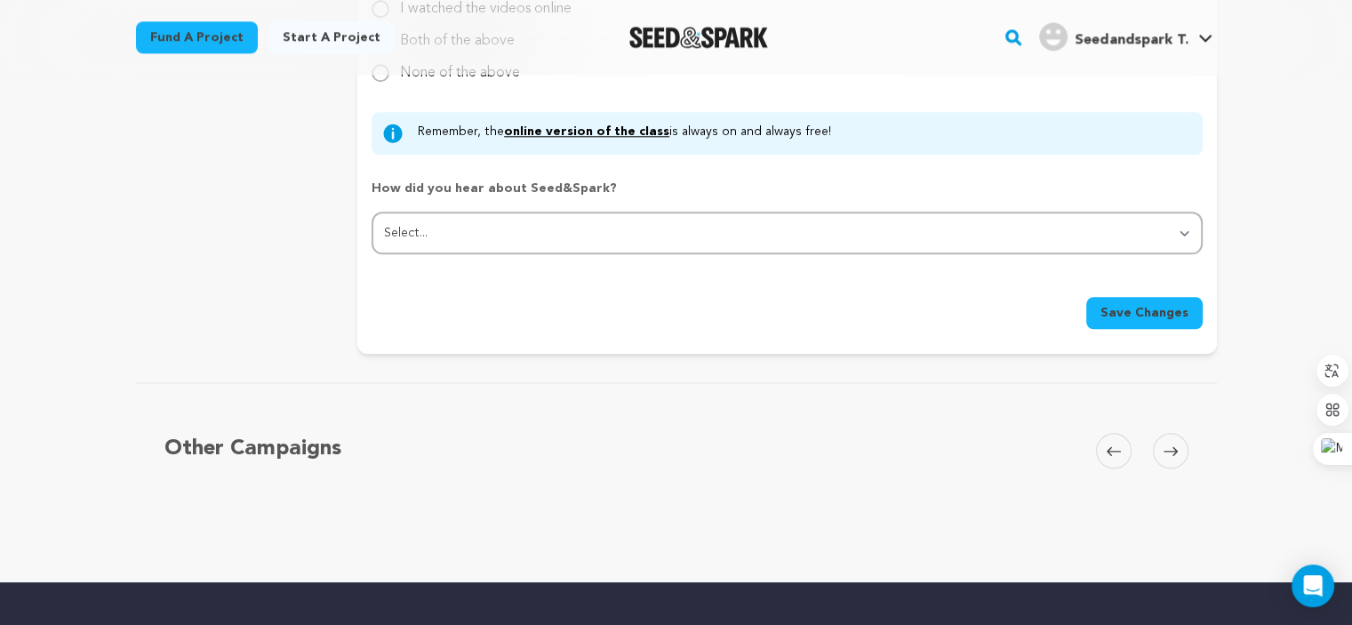
type textarea "Heavy Duty Tarpaulin is the ultimate cover solution for outdoor protection. Mad…"
click at [1112, 311] on span "Save Changes" at bounding box center [1144, 313] width 88 height 18
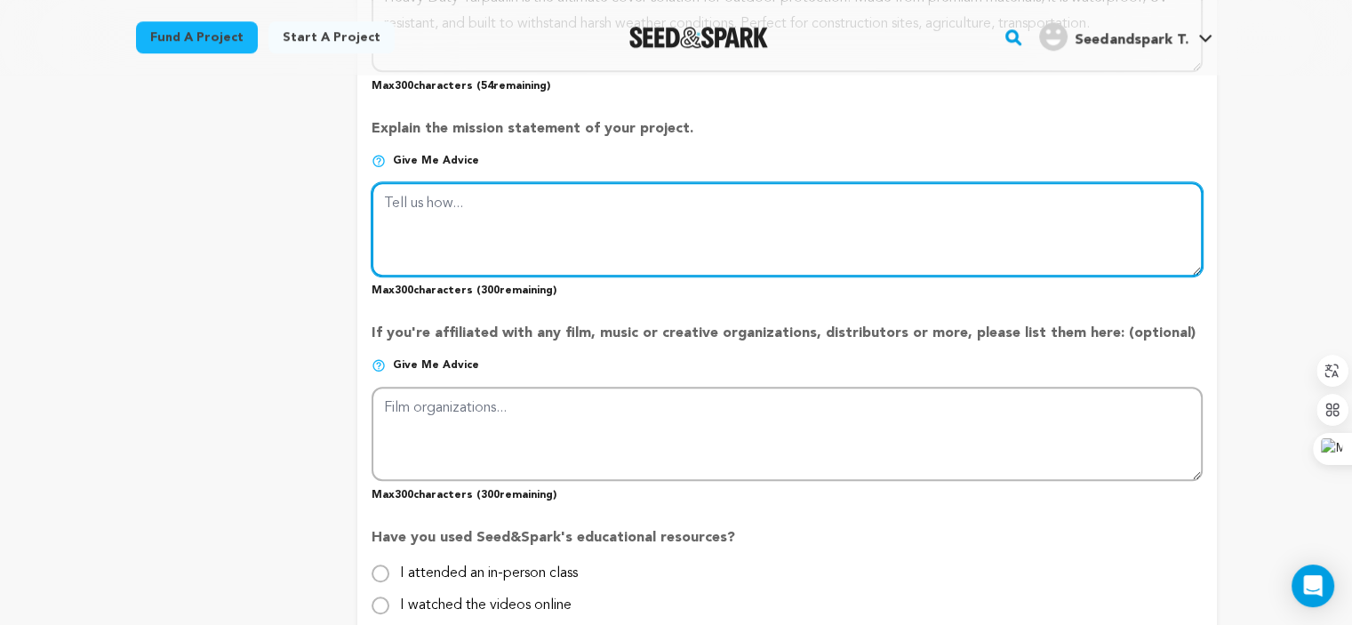
scroll to position [1163, 0]
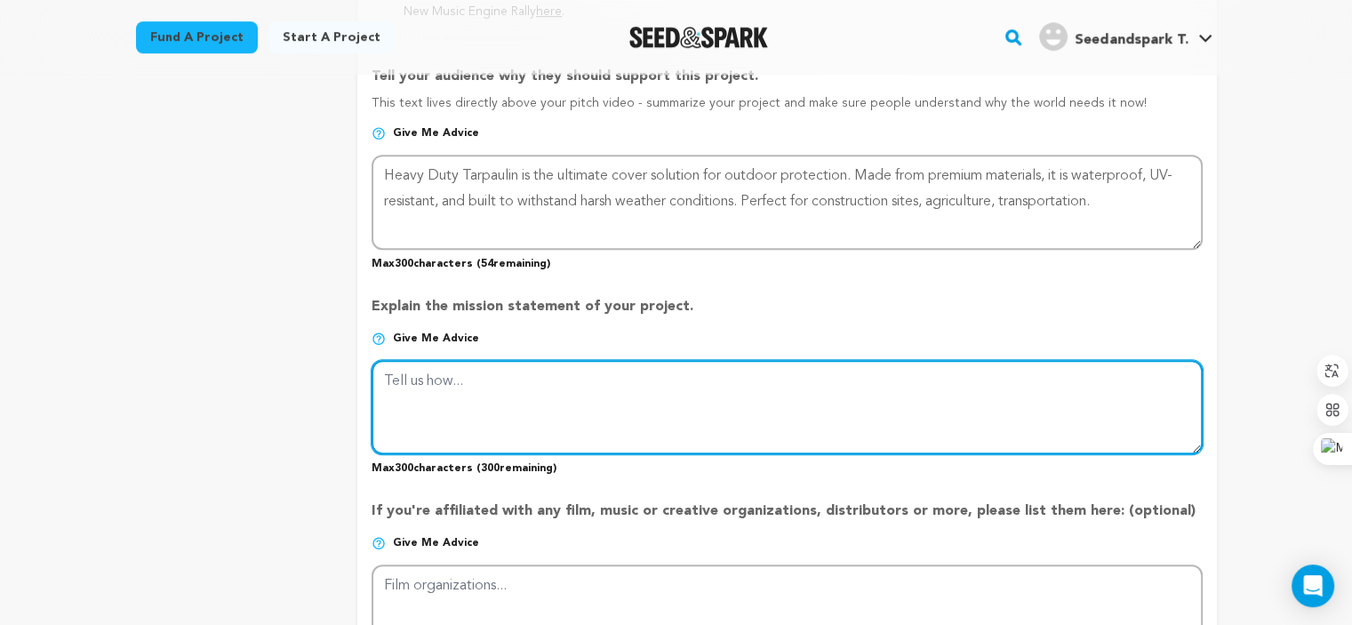
paste textarea "Contact Information For more details about Ktarp Vina or to request a customize…"
drag, startPoint x: 515, startPoint y: 428, endPoint x: 397, endPoint y: 410, distance: 119.7
click at [397, 410] on textarea at bounding box center [786, 407] width 830 height 94
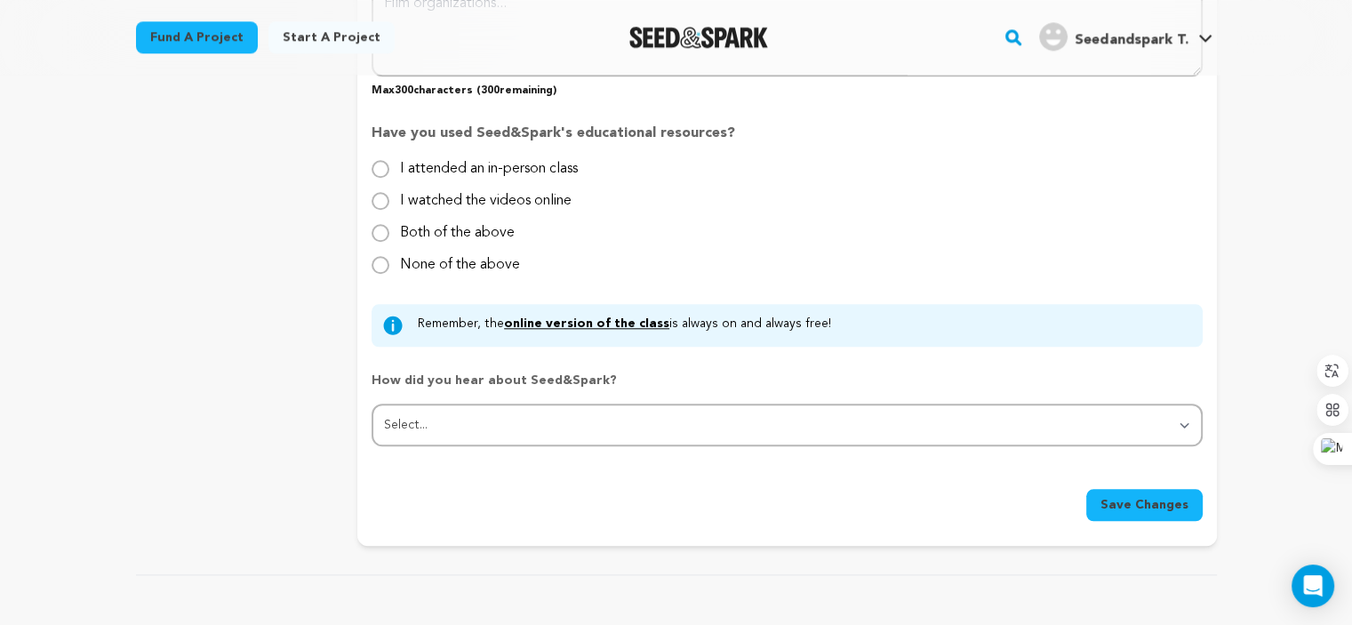
scroll to position [1874, 0]
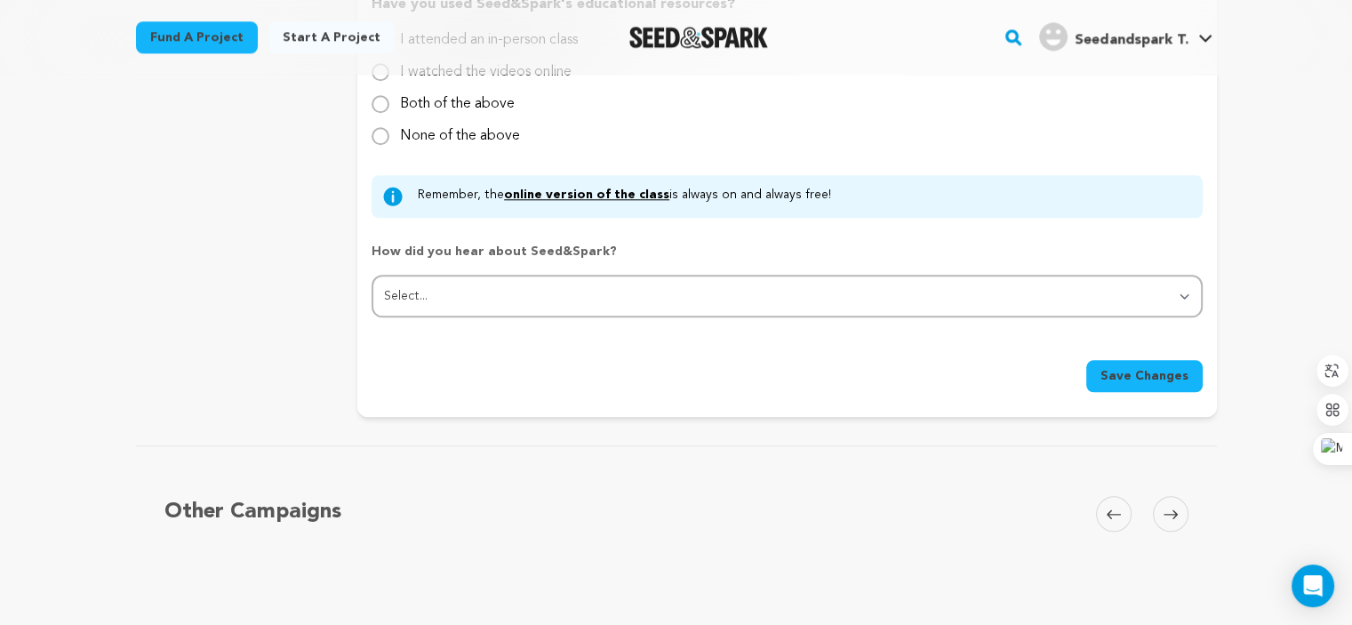
type textarea "Contact Information For more details about Ktarp Vina or to request a customize…"
click at [1145, 367] on span "Save Changes" at bounding box center [1144, 376] width 88 height 18
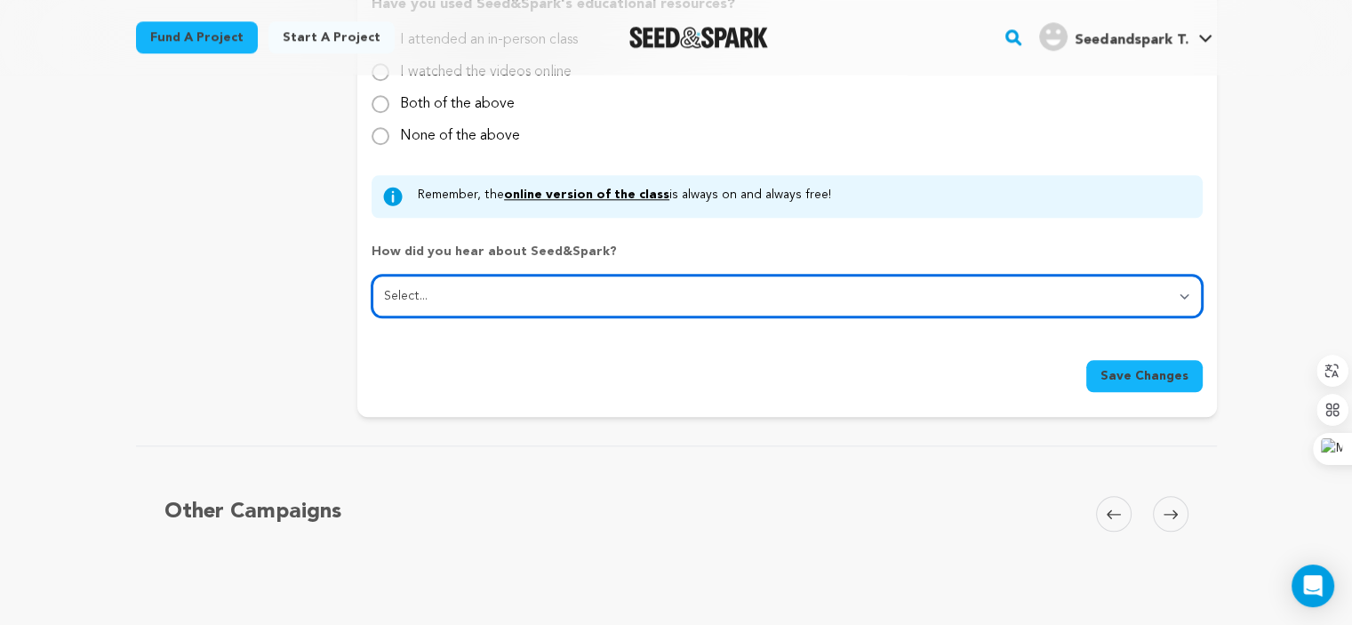
click at [537, 298] on select "Select... From a friend Social media Film festival or film organization Took an…" at bounding box center [786, 296] width 830 height 43
select select "2"
click at [371, 275] on select "Select... From a friend Social media Film festival or film organization Took an…" at bounding box center [786, 296] width 830 height 43
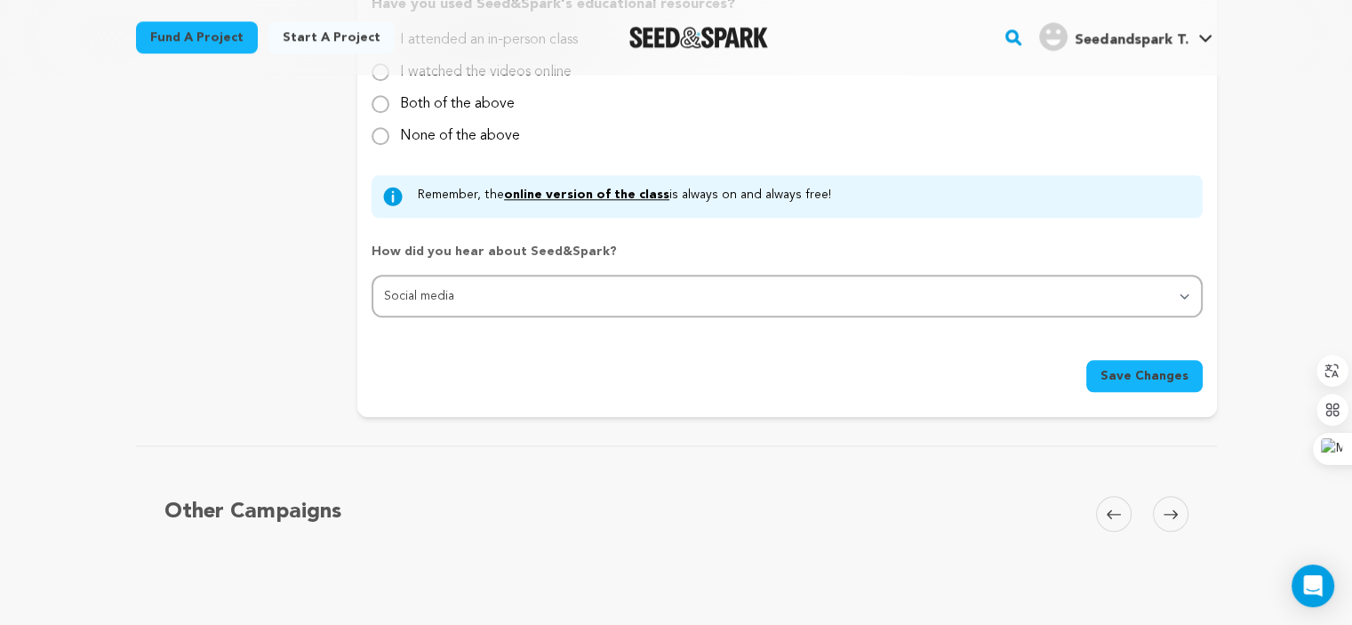
drag, startPoint x: 1123, startPoint y: 362, endPoint x: 1095, endPoint y: 362, distance: 28.4
click at [1124, 367] on span "Save Changes" at bounding box center [1144, 376] width 88 height 18
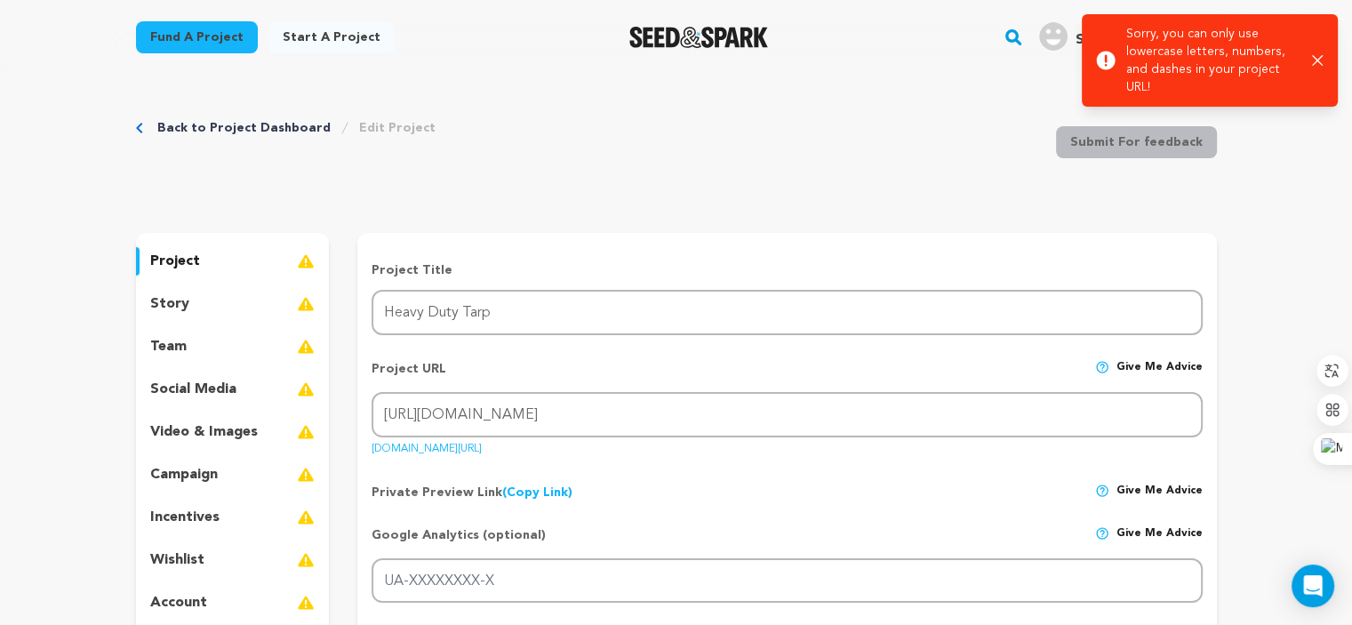
scroll to position [0, 0]
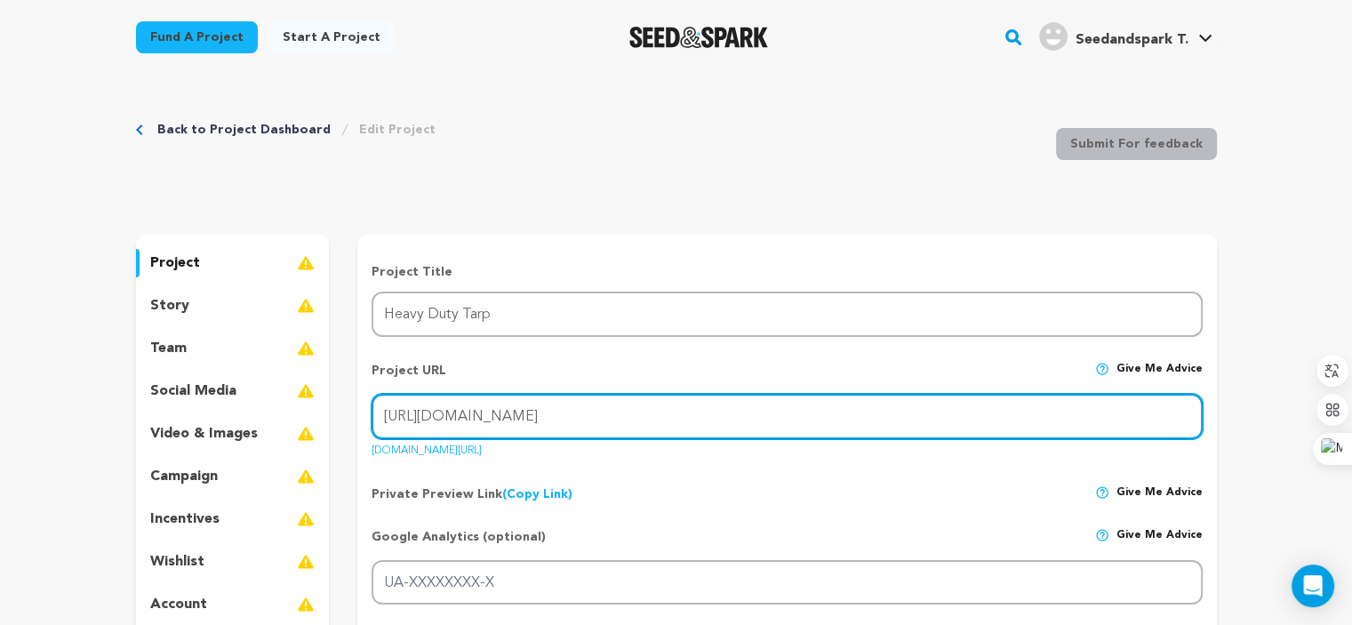
click at [649, 415] on input "https://ktarpvina.com/heavy-duty-tarp" at bounding box center [786, 416] width 830 height 45
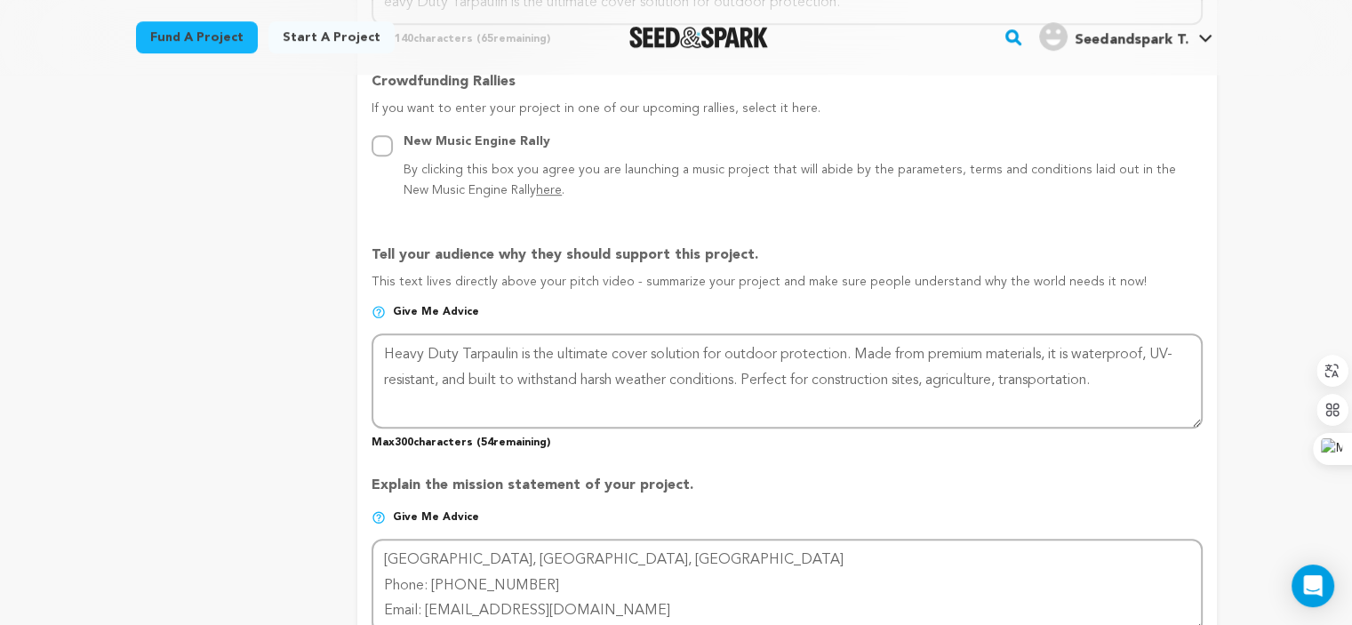
scroll to position [978, 0]
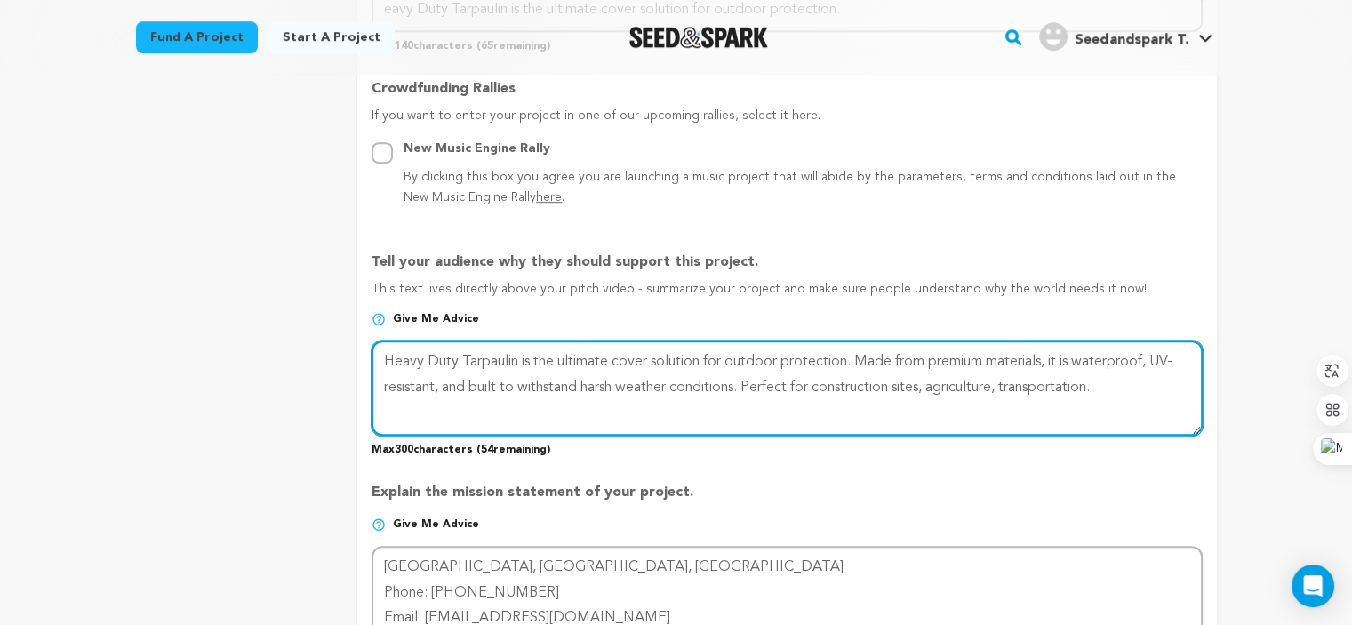
click at [992, 385] on textarea at bounding box center [786, 387] width 830 height 94
click at [0, 0] on span "agriculture," at bounding box center [0, 0] width 0 height 0
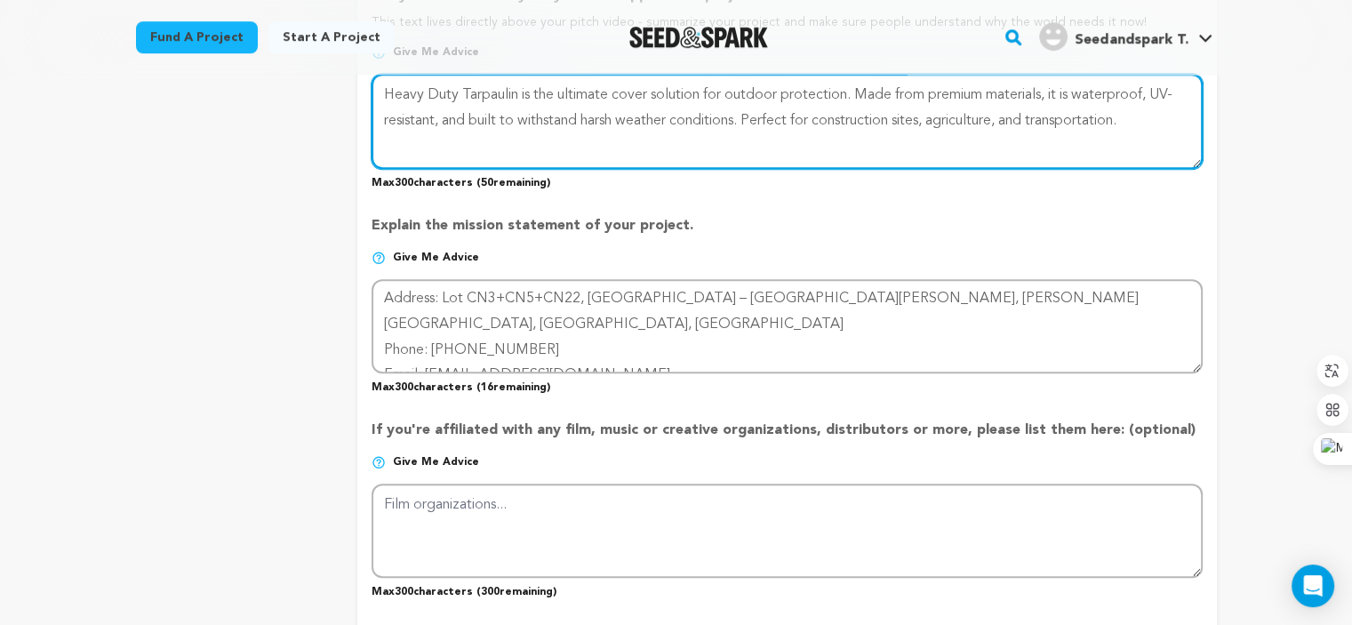
scroll to position [0, 0]
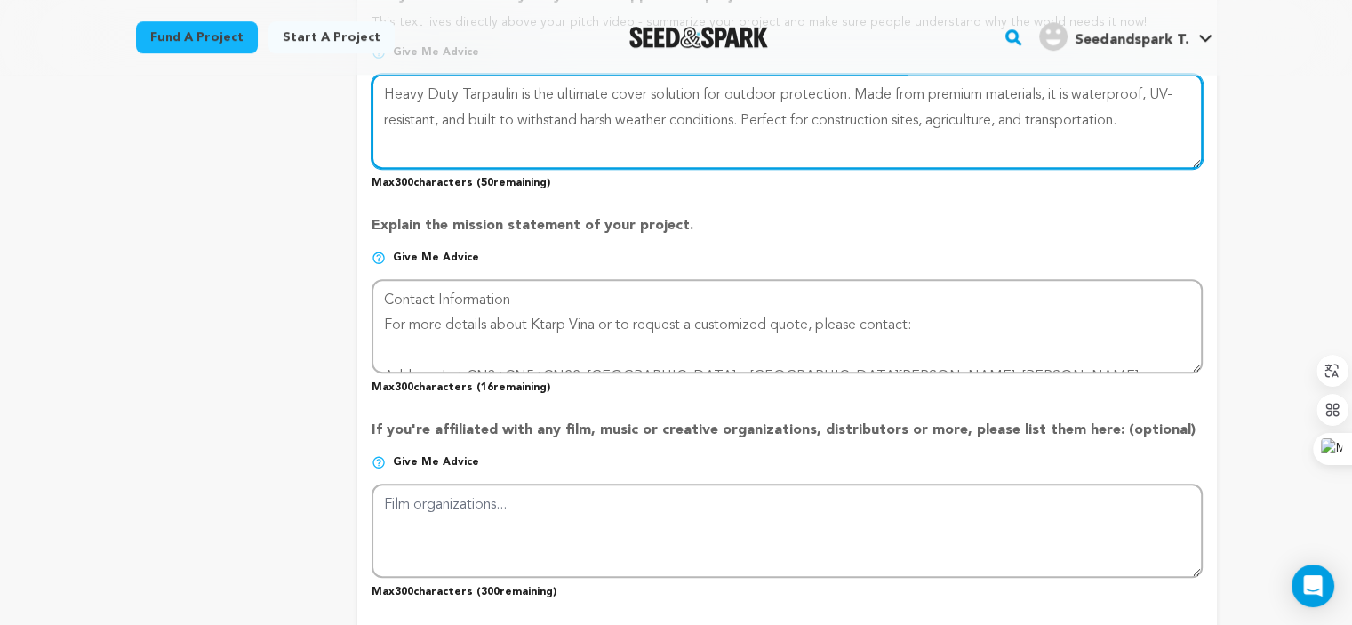
type textarea "Heavy Duty Tarpaulin is the ultimate cover solution for outdoor protection. Mad…"
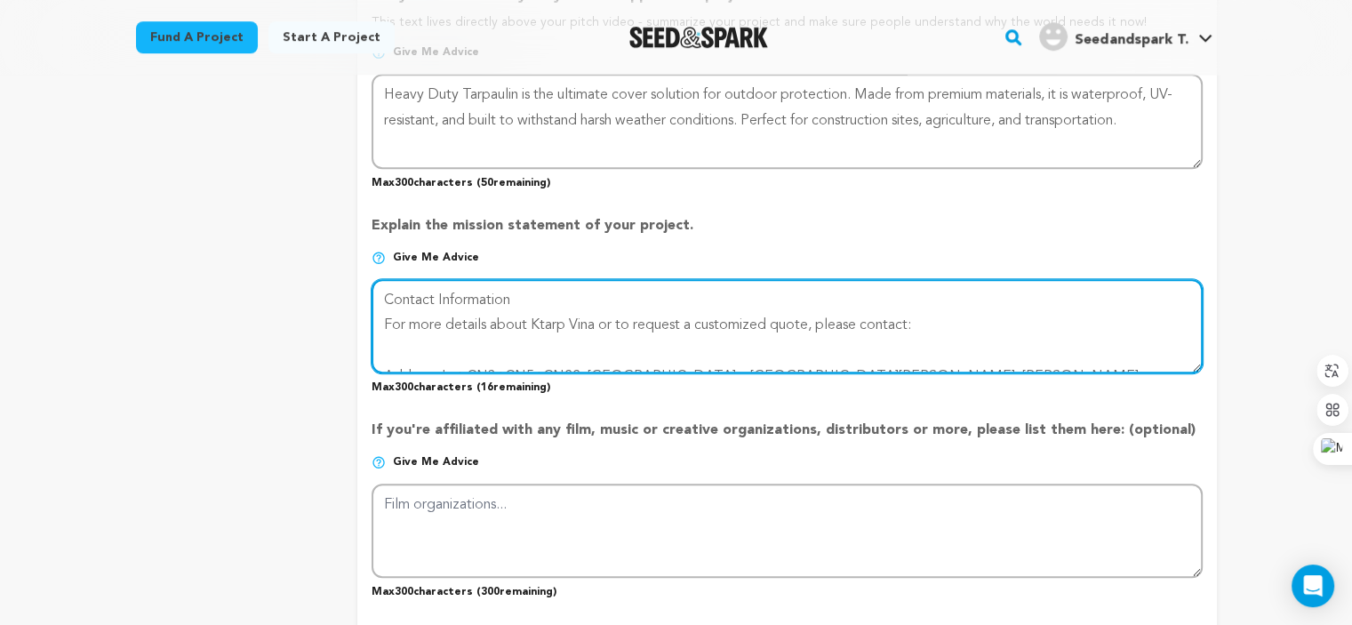
click at [499, 350] on textarea at bounding box center [786, 326] width 830 height 94
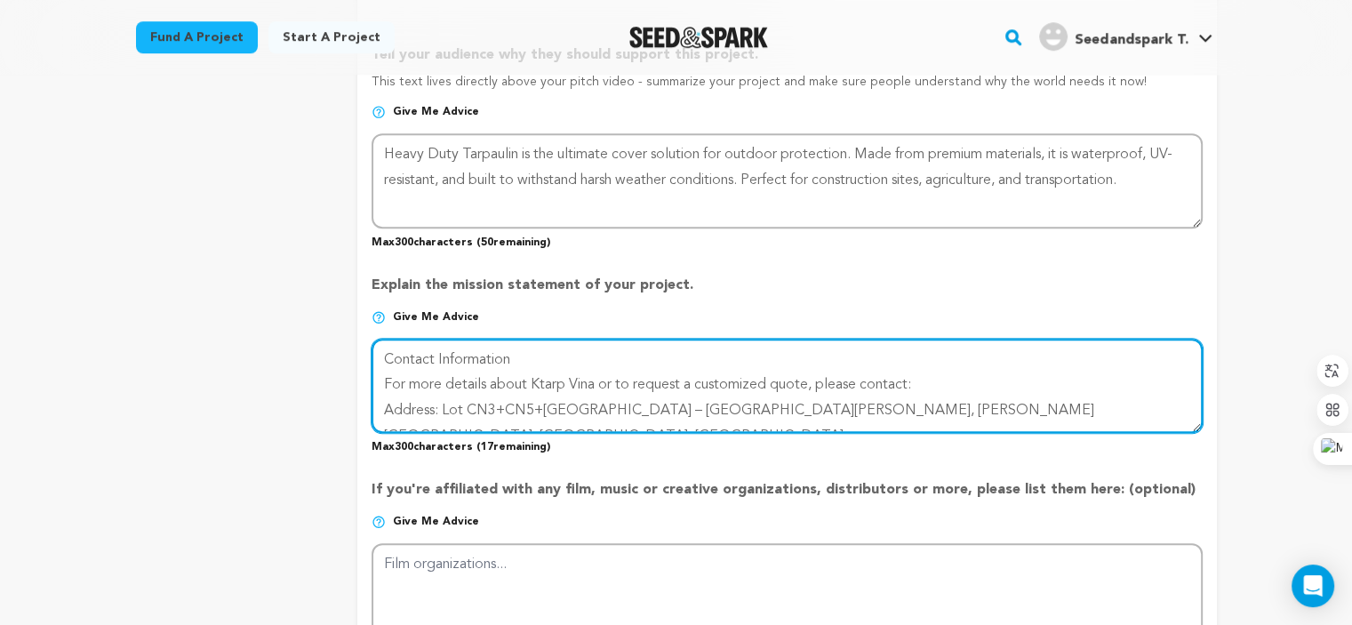
scroll to position [1155, 0]
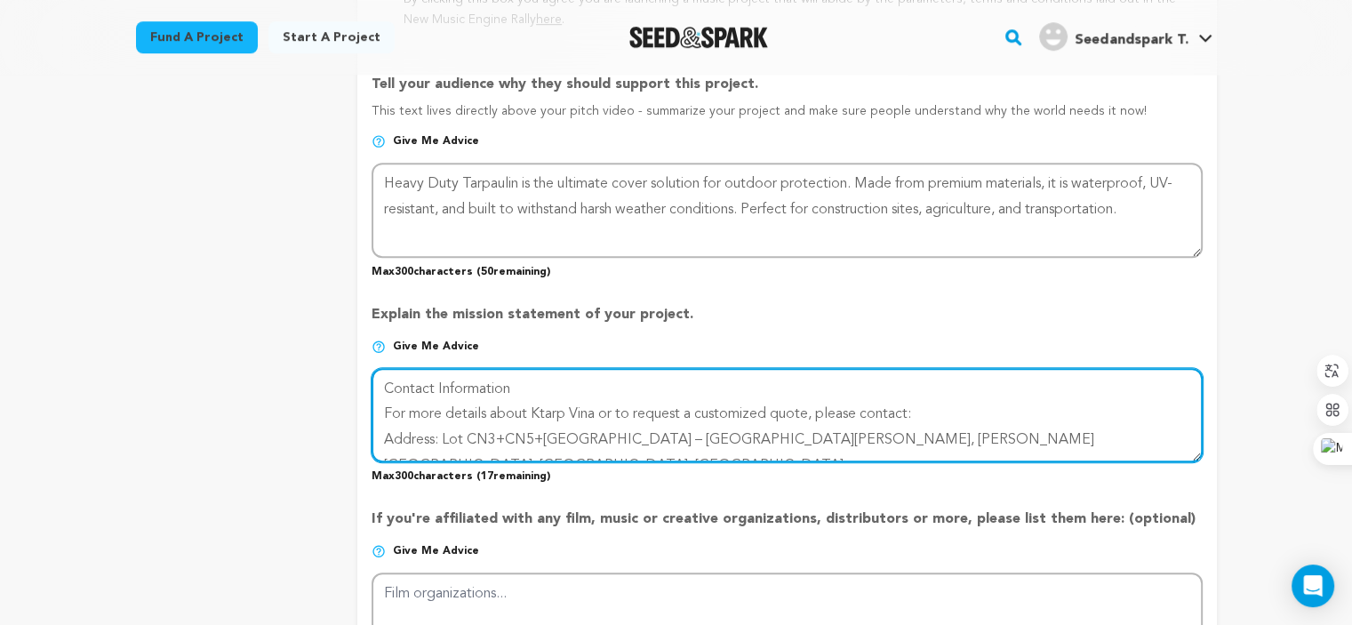
click at [829, 440] on textarea at bounding box center [786, 415] width 830 height 94
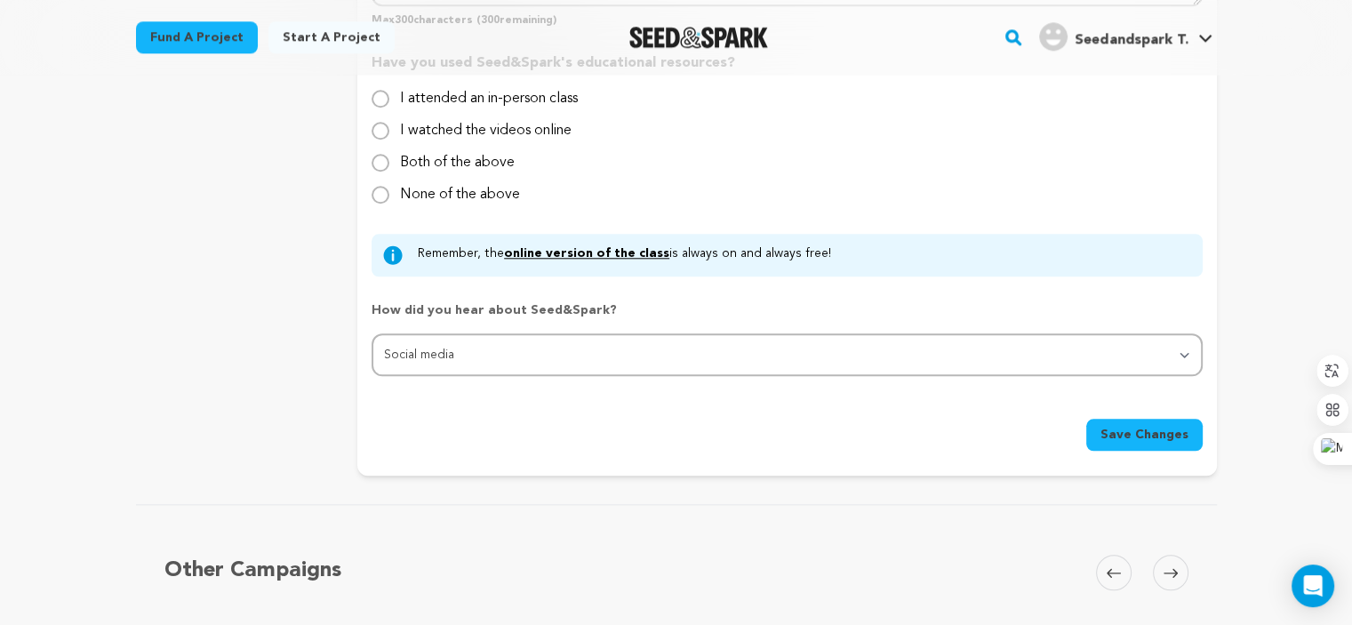
scroll to position [1866, 0]
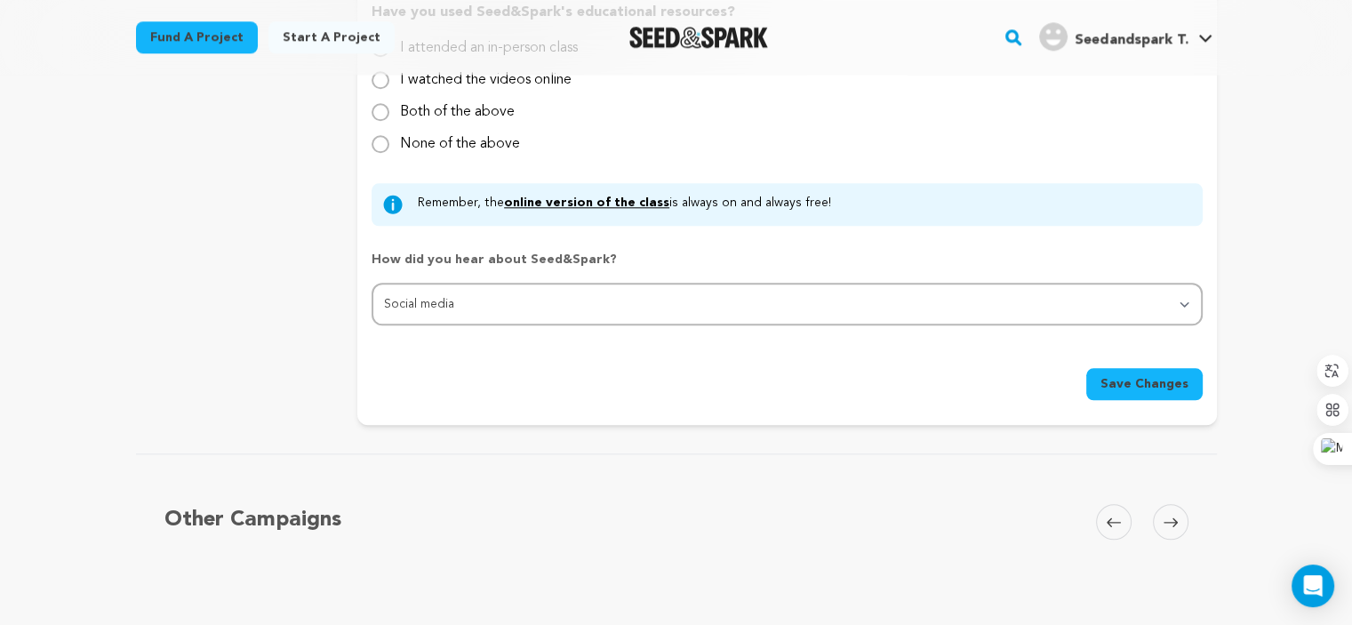
type textarea "Contact Information For more details about Ktarp Vina or to request a customize…"
click at [1146, 387] on button "Save Changes" at bounding box center [1144, 384] width 116 height 32
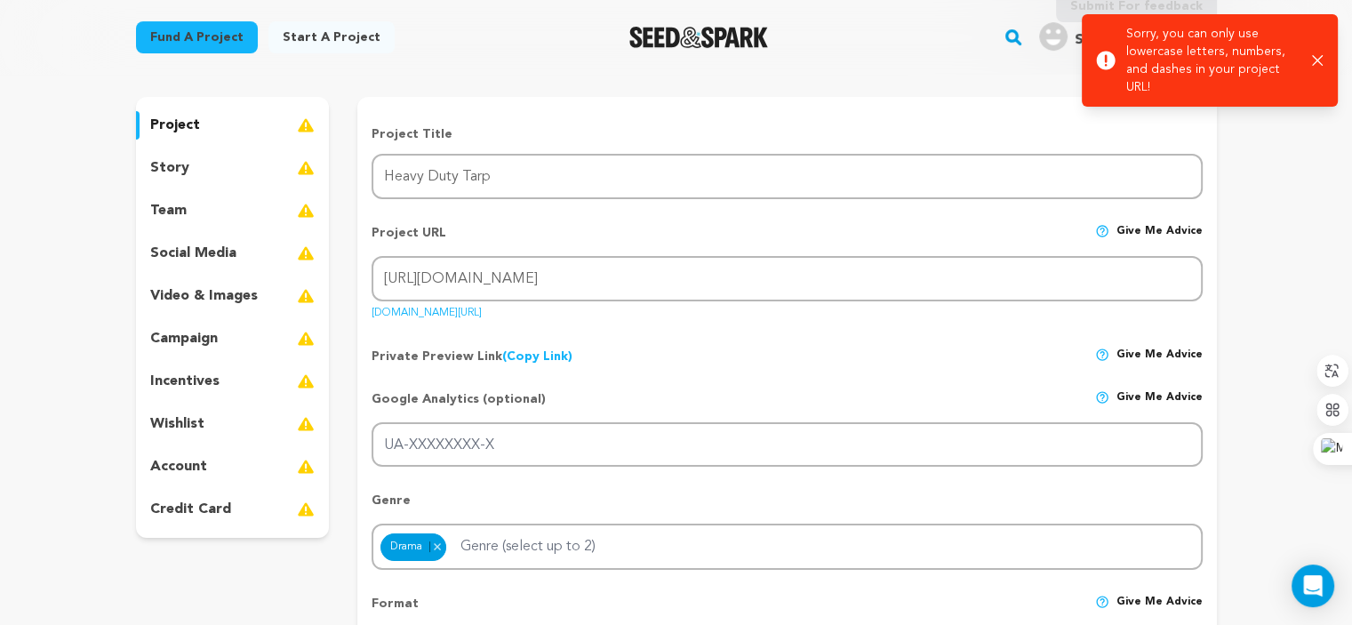
scroll to position [0, 0]
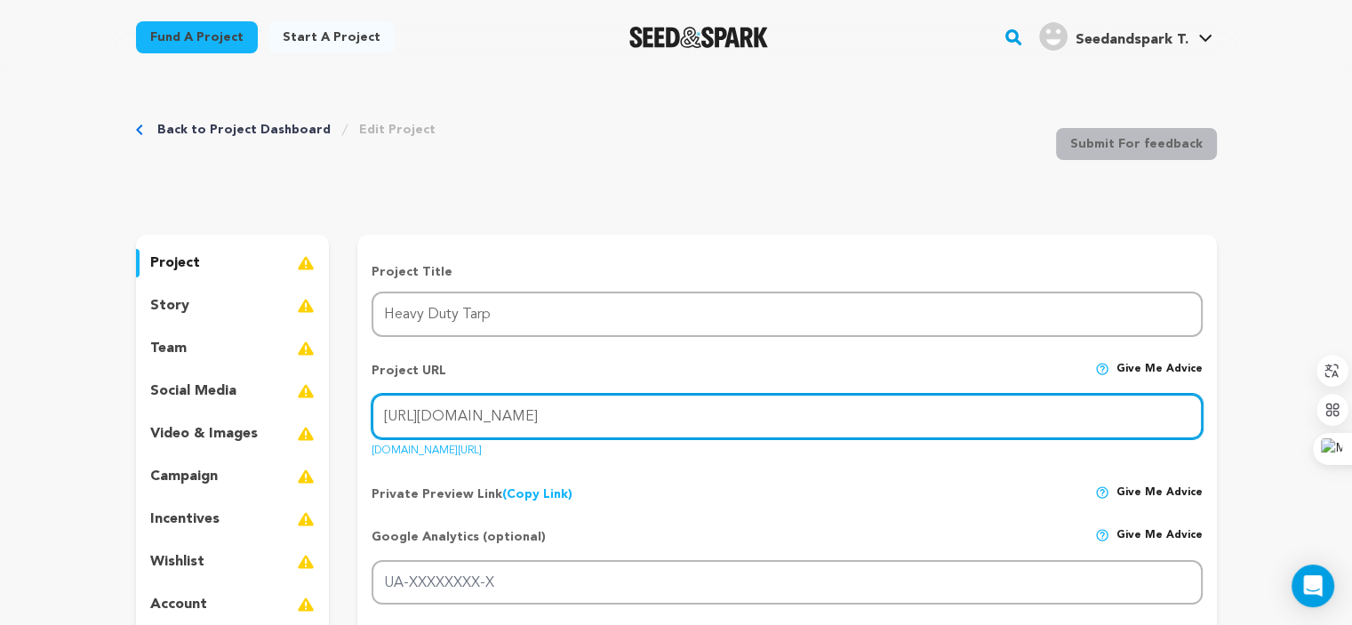
click at [633, 422] on input "https://ktarpvina.com/heavy-duty-tarp" at bounding box center [786, 416] width 830 height 45
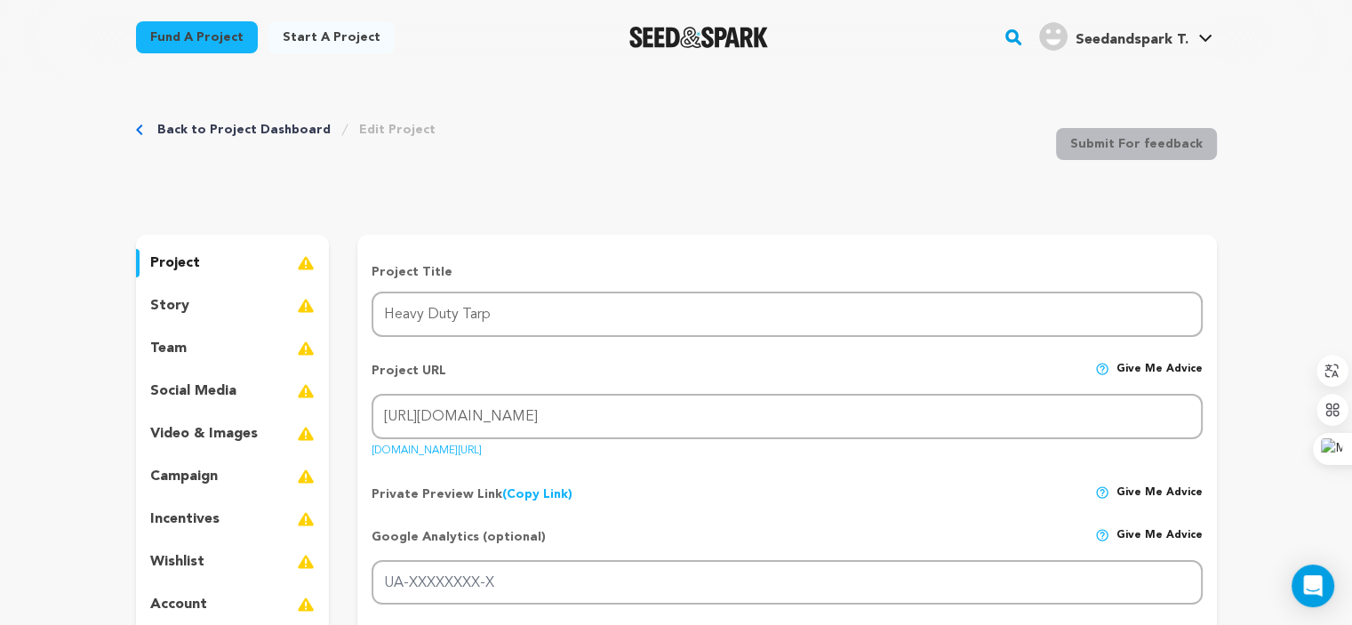
click at [1145, 42] on span "Seedandspark T." at bounding box center [1130, 40] width 113 height 14
click at [1193, 44] on link "Seedandspark T. Seedandspark T." at bounding box center [1125, 35] width 180 height 32
click at [1208, 43] on link "Seedandspark T. Seedandspark T." at bounding box center [1125, 35] width 180 height 32
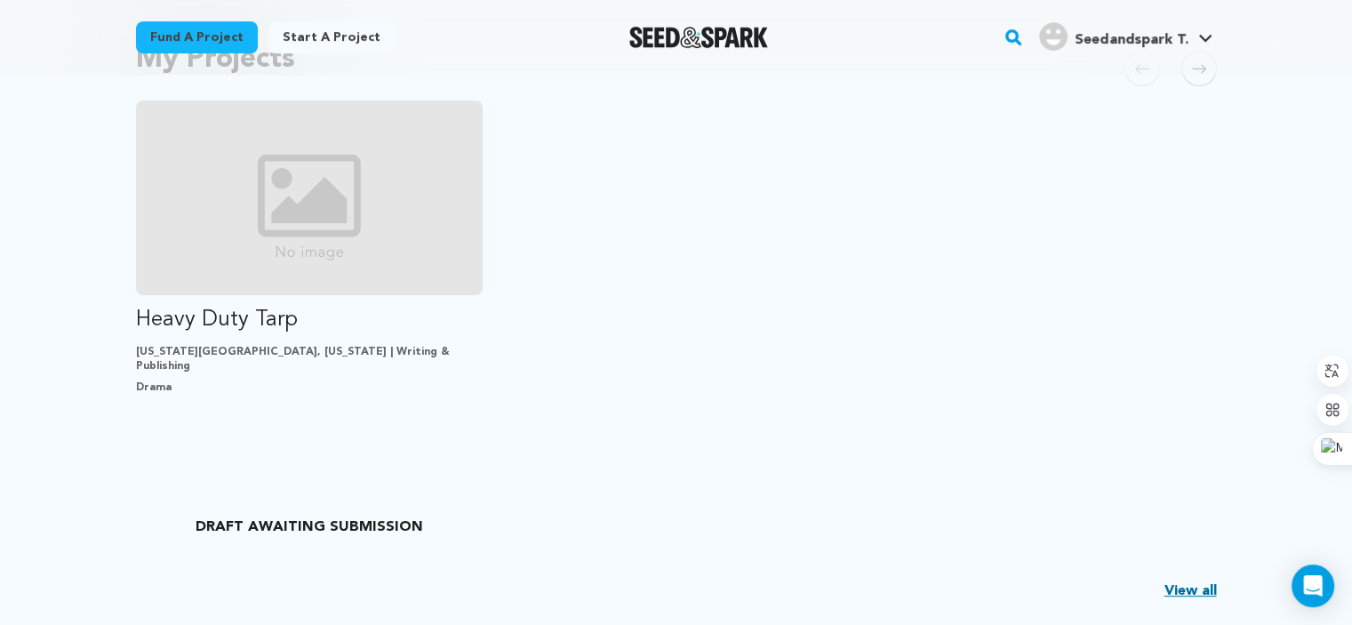
scroll to position [533, 0]
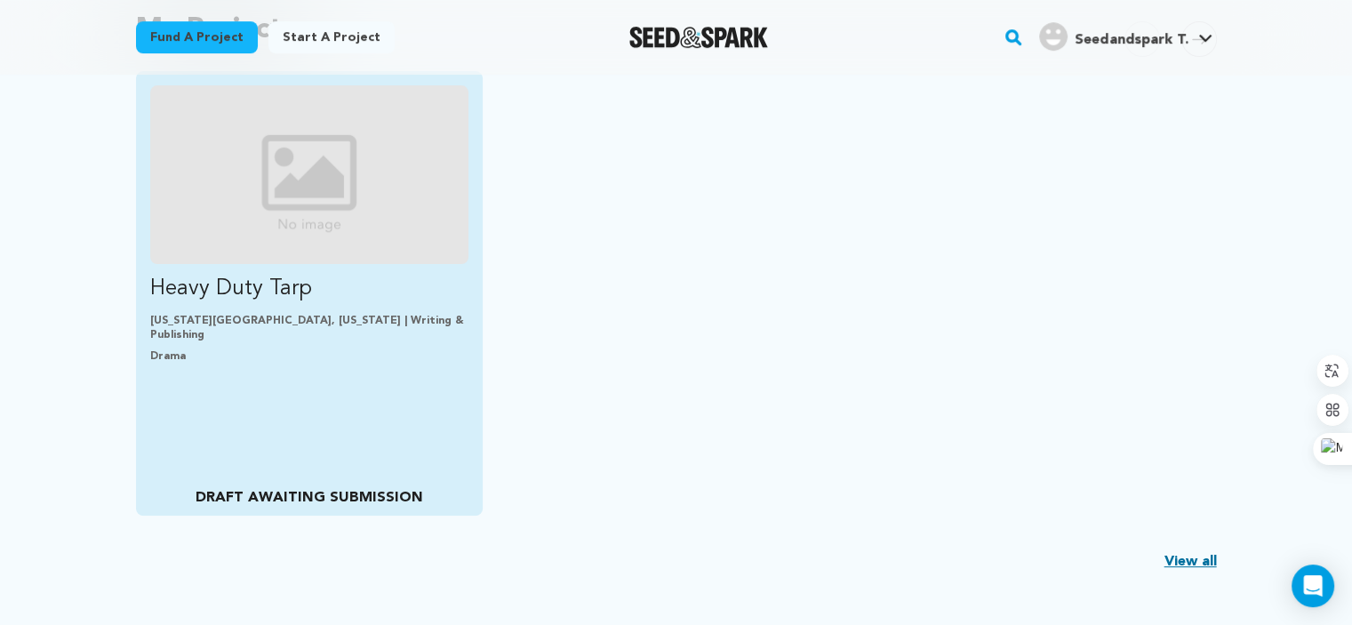
click at [342, 275] on p "Heavy Duty Tarp" at bounding box center [309, 289] width 319 height 28
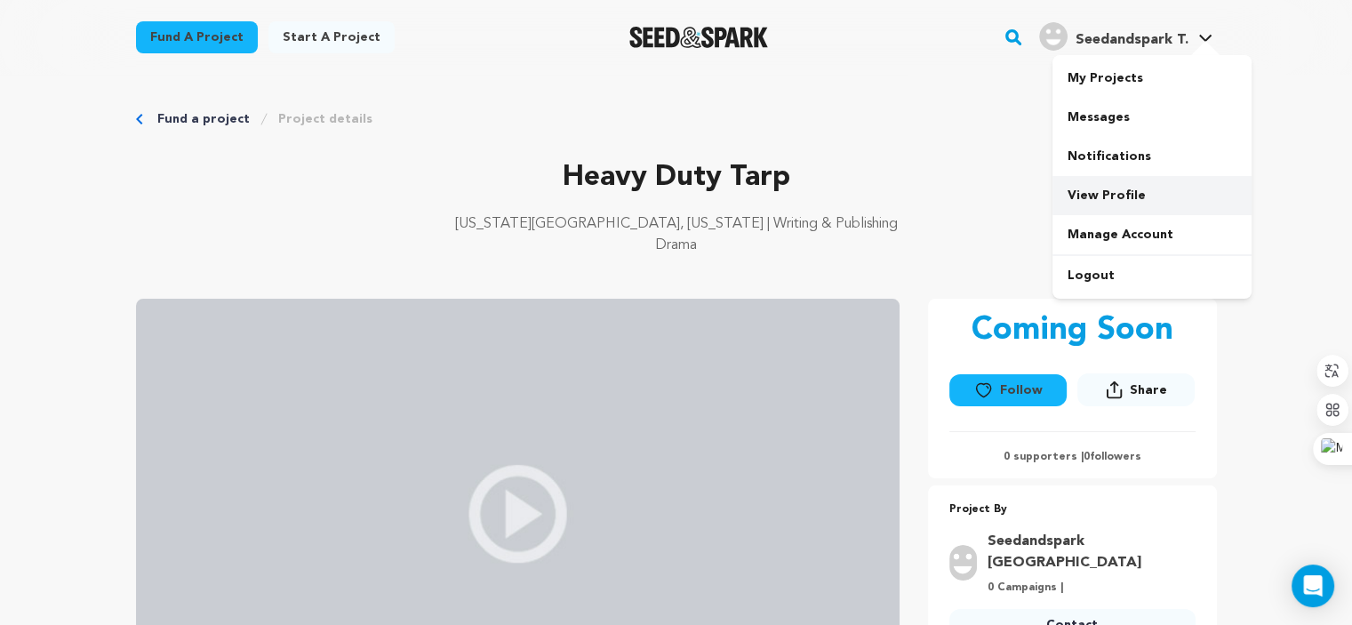
click at [1111, 189] on link "View Profile" at bounding box center [1151, 195] width 199 height 39
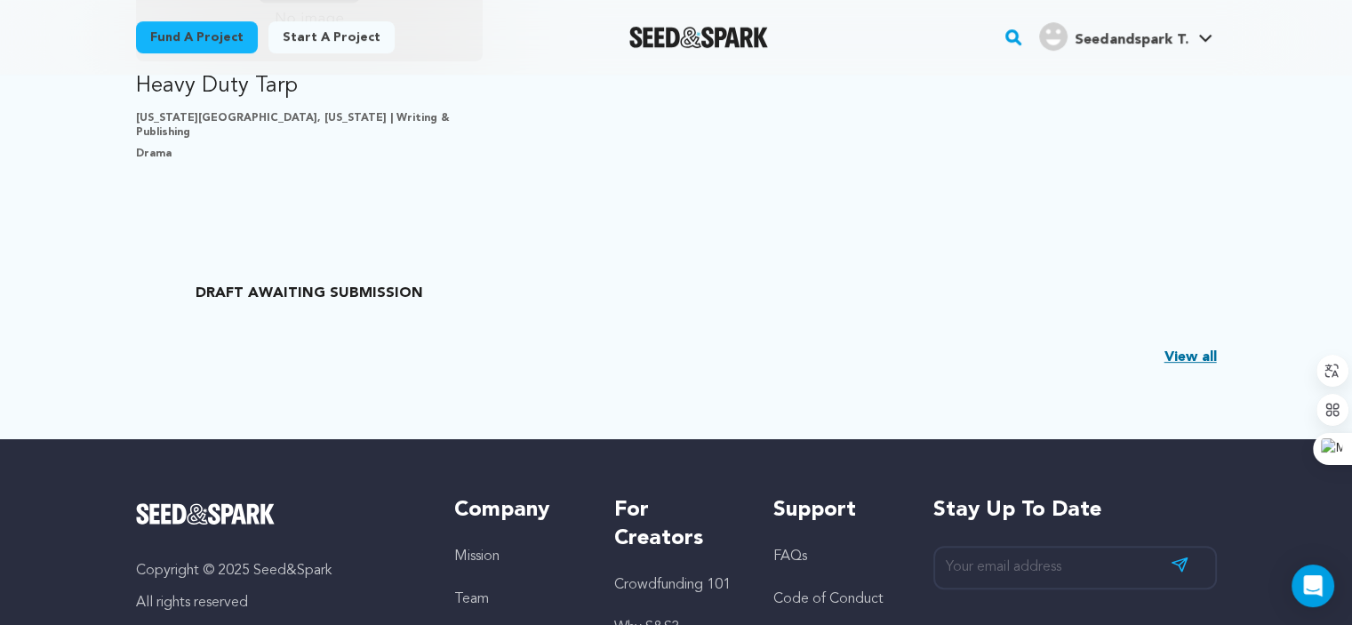
scroll to position [711, 0]
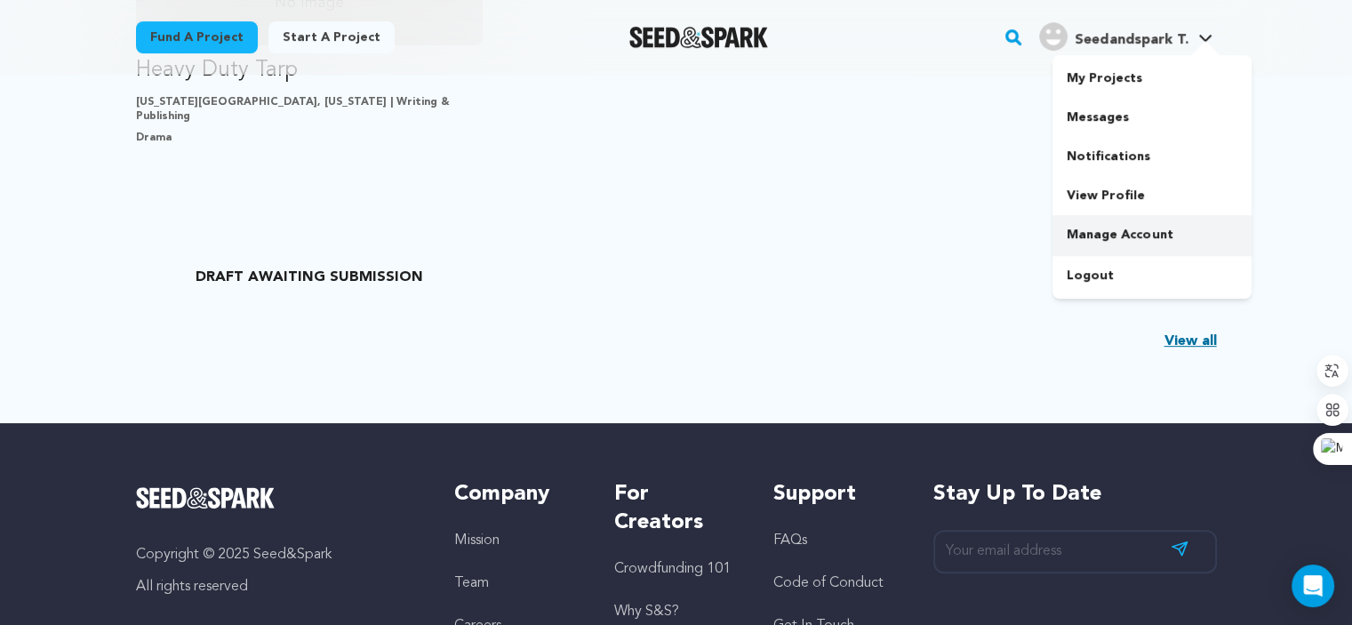
click at [1116, 234] on link "Manage Account" at bounding box center [1151, 234] width 199 height 39
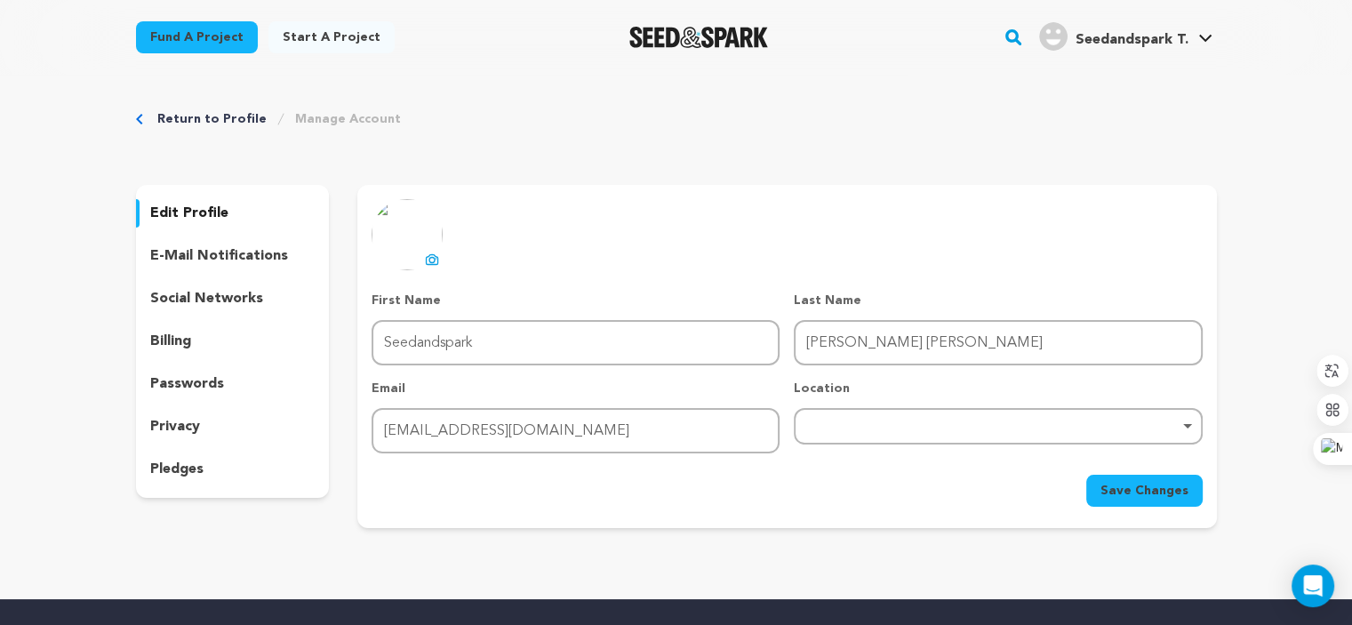
click at [191, 292] on p "social networks" at bounding box center [206, 298] width 113 height 21
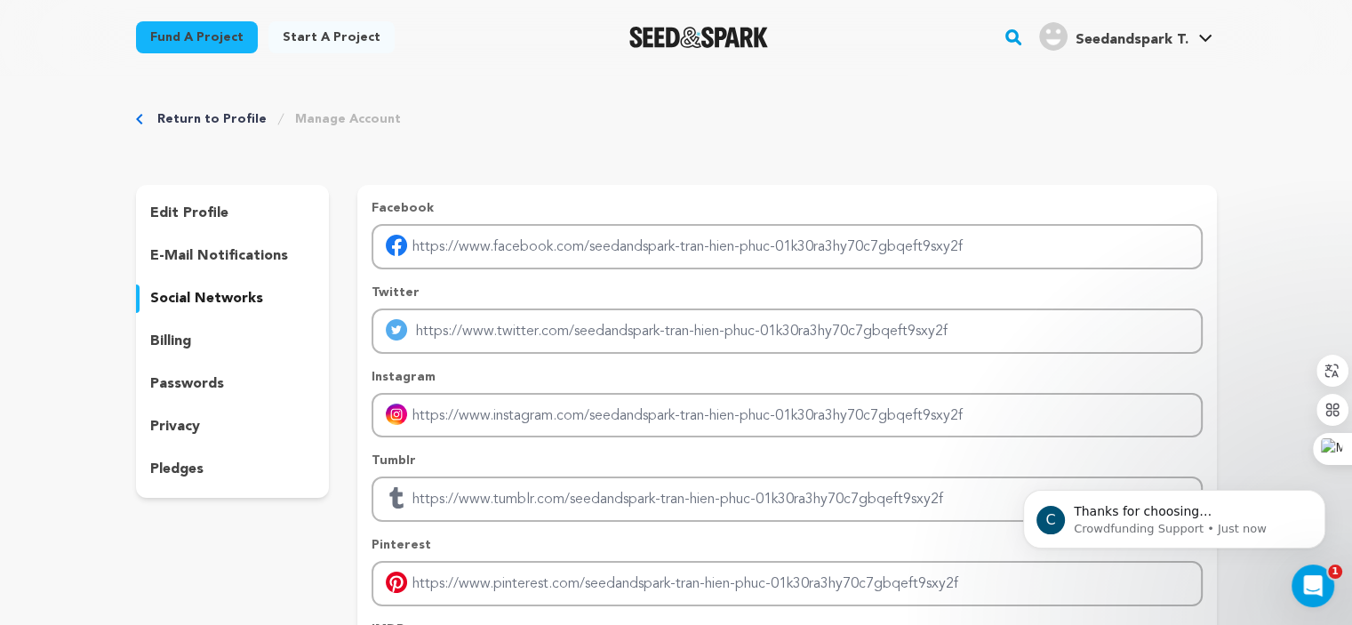
click at [150, 223] on p "edit profile" at bounding box center [189, 213] width 78 height 21
